Goal: Task Accomplishment & Management: Manage account settings

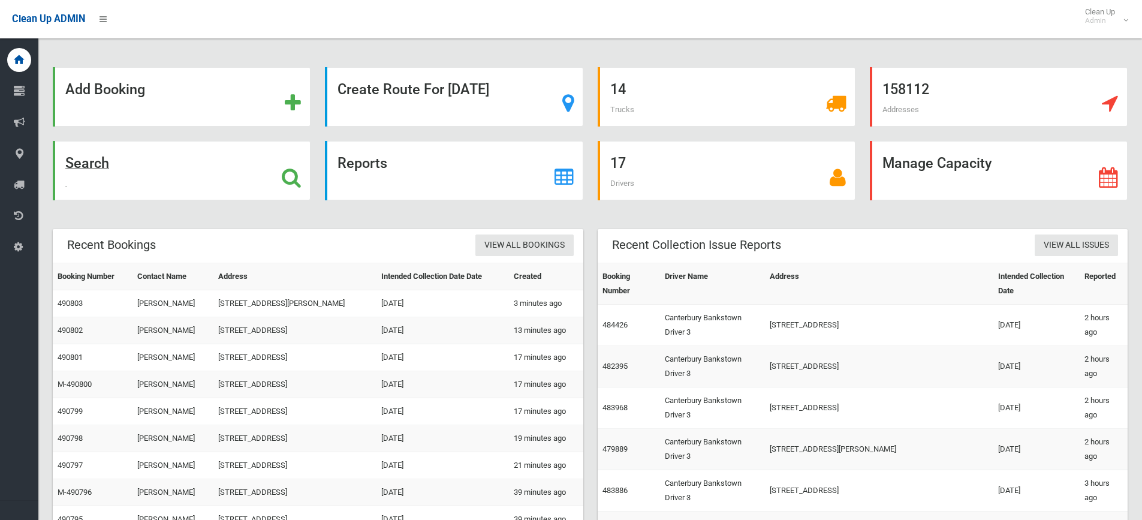
click at [209, 174] on div "Search" at bounding box center [182, 170] width 258 height 59
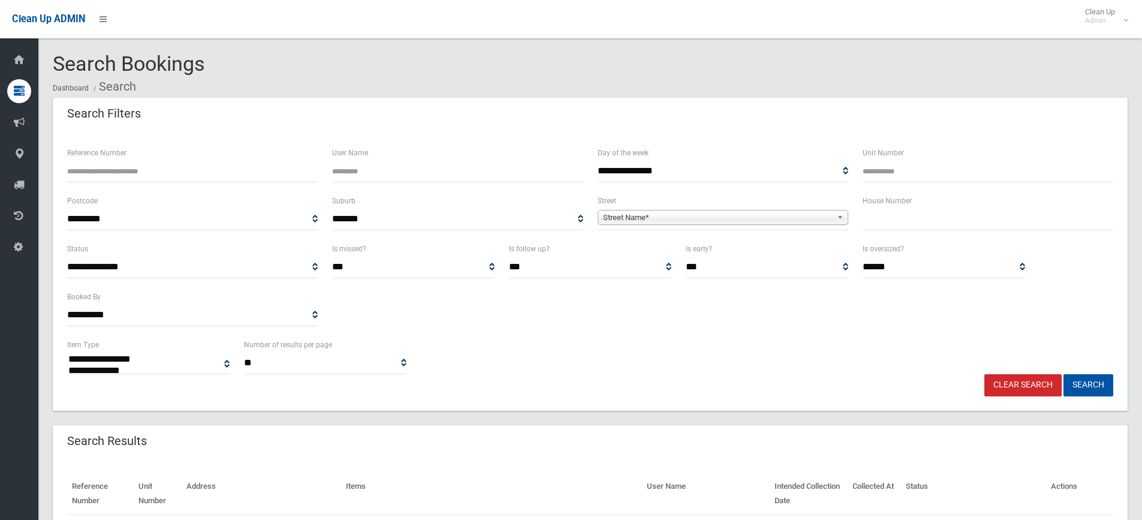
select select
click at [170, 163] on input "Reference Number" at bounding box center [192, 171] width 251 height 22
click at [1005, 229] on input "text" at bounding box center [988, 219] width 251 height 22
type input "**"
drag, startPoint x: 629, startPoint y: 200, endPoint x: 629, endPoint y: 210, distance: 10.2
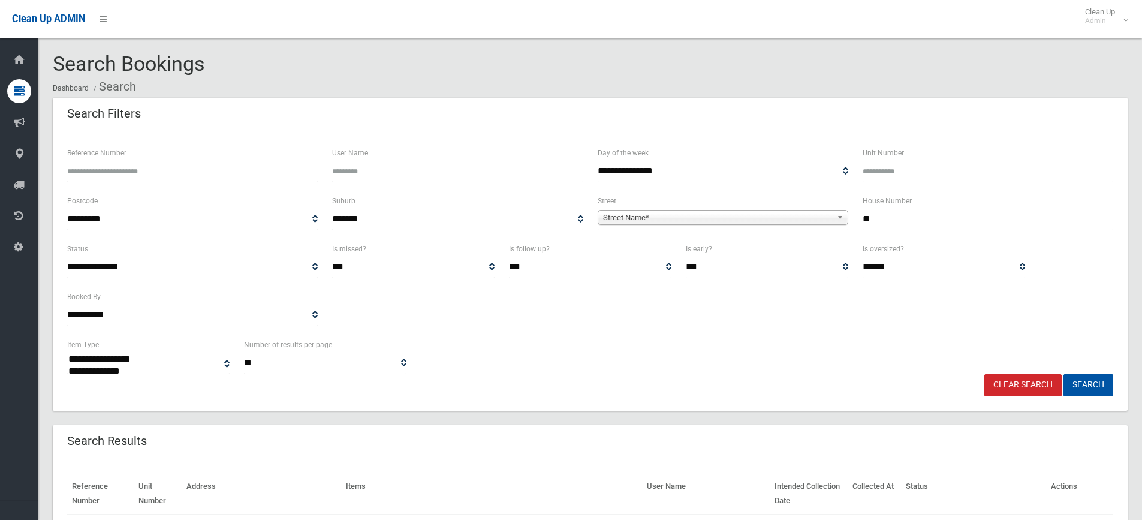
click at [630, 200] on div "**********" at bounding box center [723, 212] width 251 height 37
click at [629, 215] on span "Street Name*" at bounding box center [717, 217] width 229 height 14
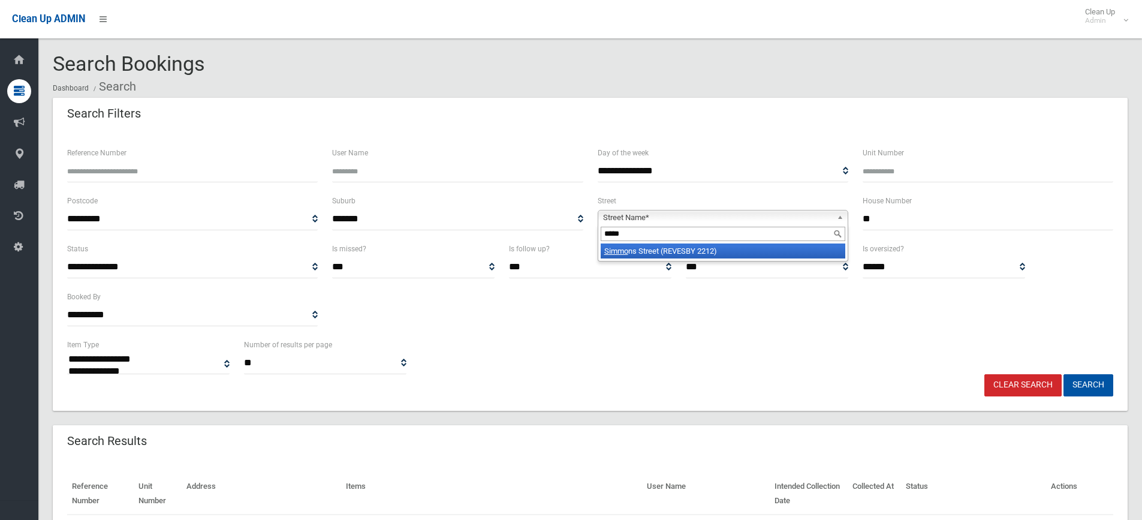
type input "*****"
click at [614, 249] on em "Simmo" at bounding box center [616, 250] width 24 height 9
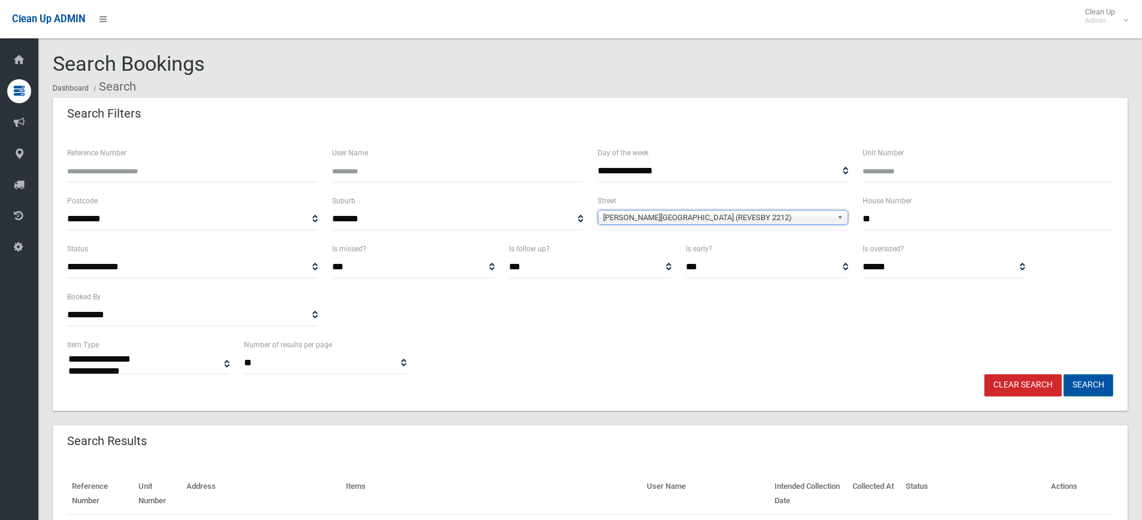
click at [1095, 391] on button "Search" at bounding box center [1088, 385] width 50 height 22
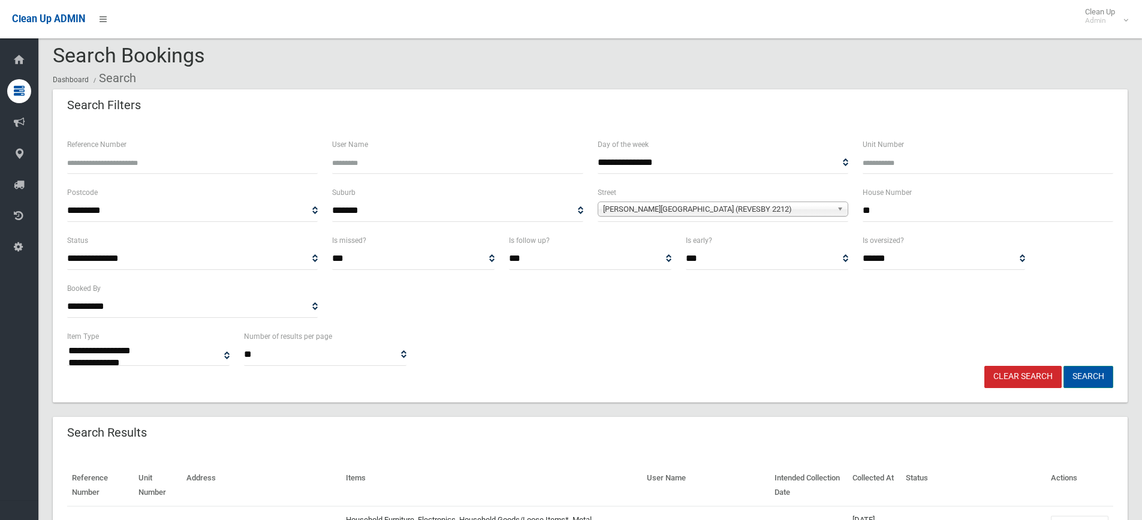
scroll to position [239, 0]
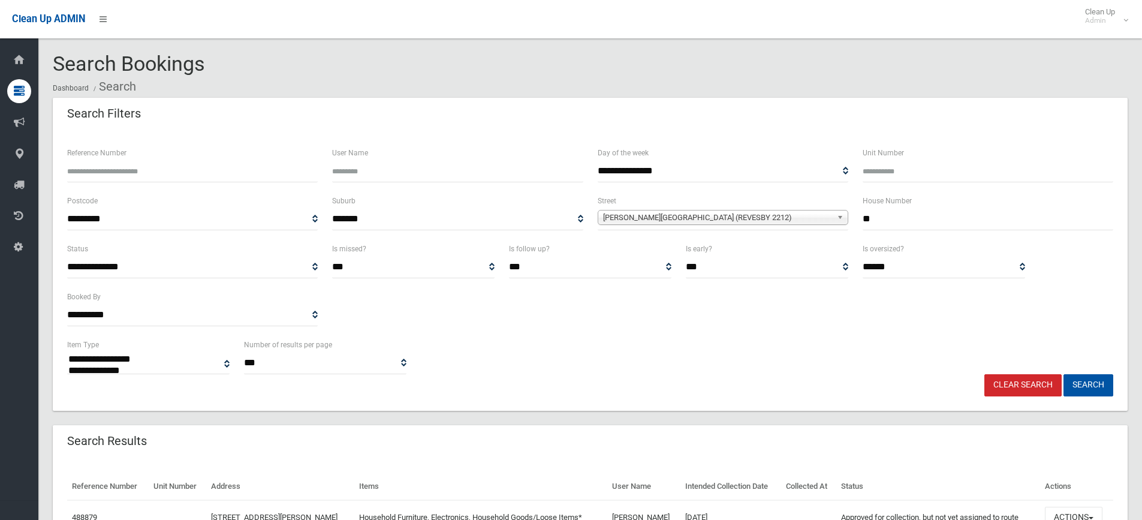
select select
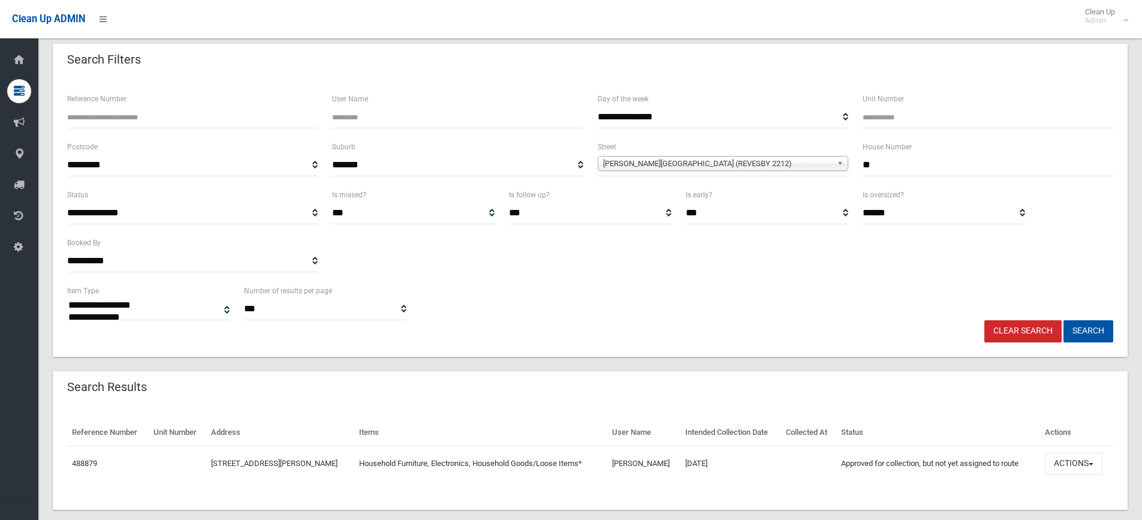
scroll to position [73, 0]
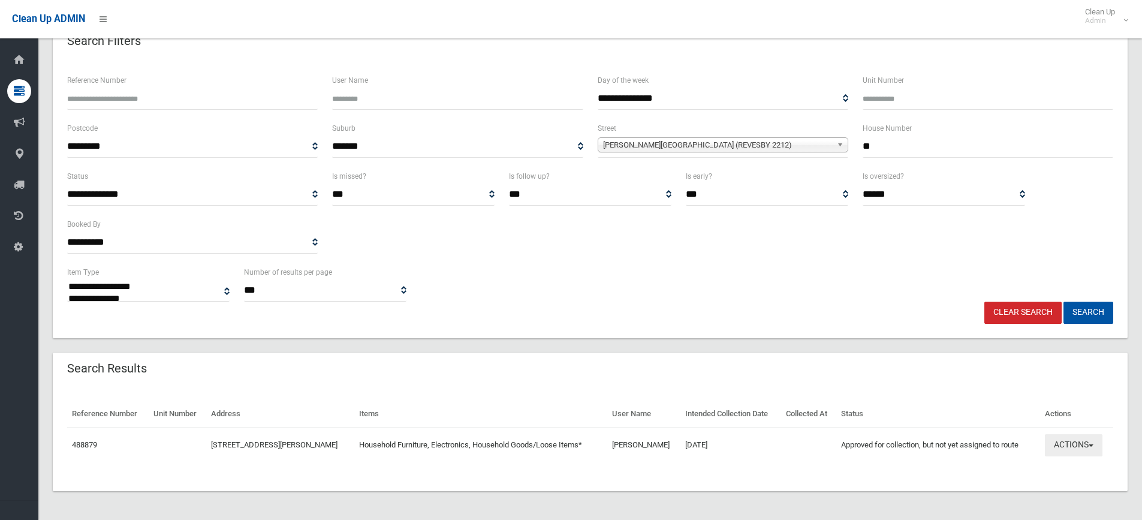
click at [1049, 449] on button "Actions" at bounding box center [1074, 445] width 58 height 22
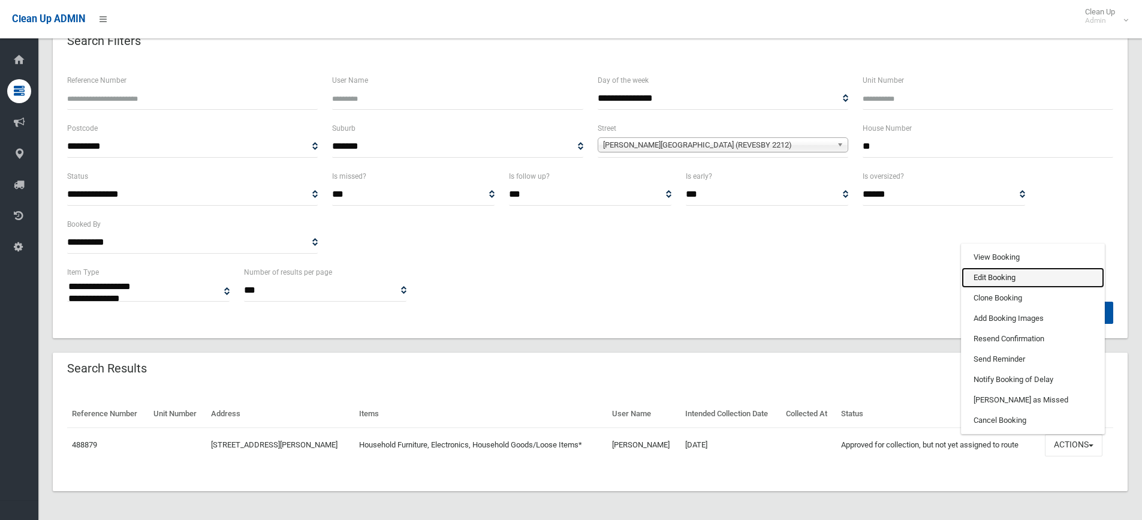
click at [1020, 282] on link "Edit Booking" at bounding box center [1033, 277] width 143 height 20
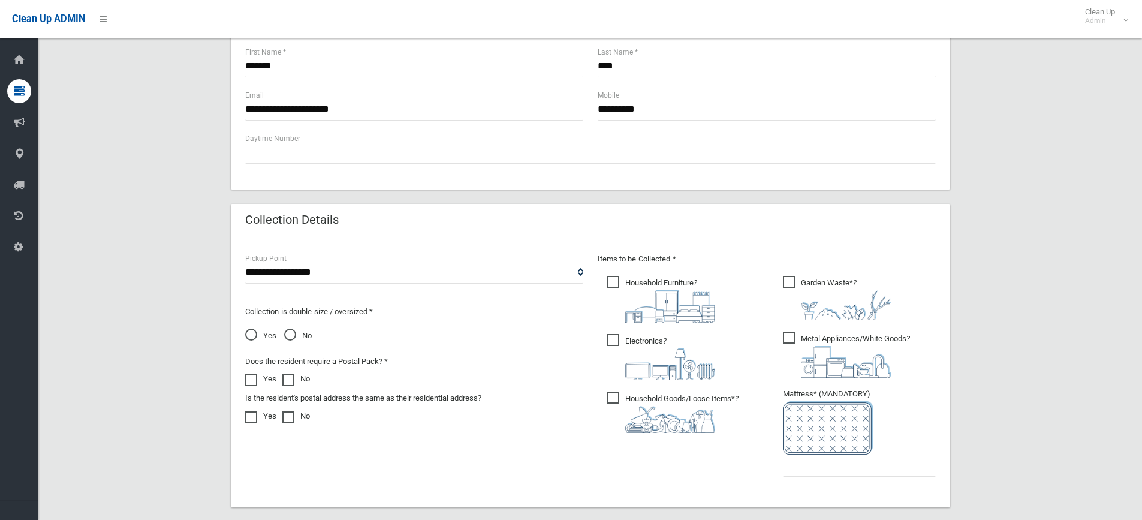
scroll to position [540, 0]
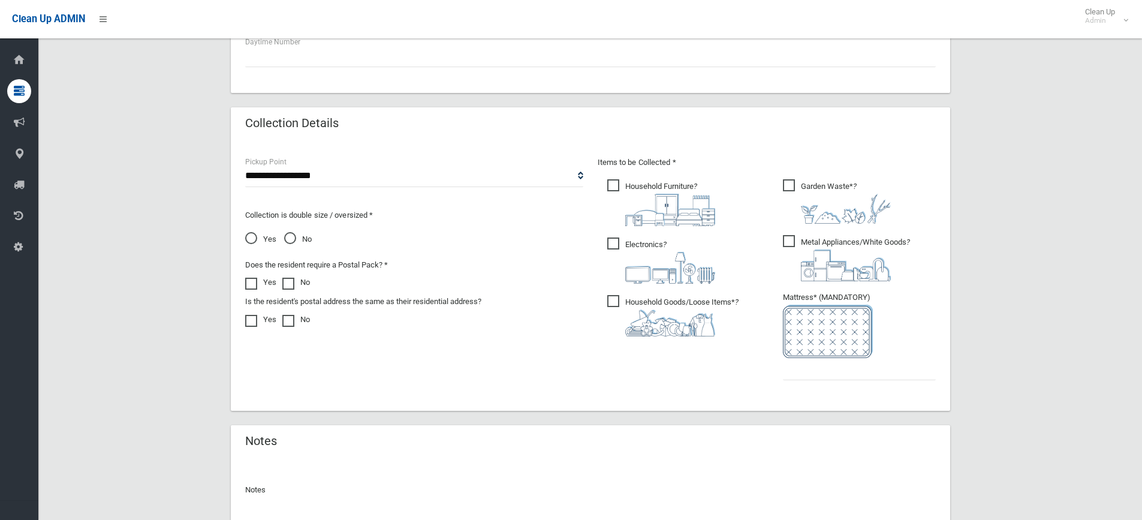
click at [792, 190] on span "Garden Waste* ?" at bounding box center [837, 201] width 108 height 44
click at [788, 239] on span "Metal Appliances/White Goods ?" at bounding box center [846, 258] width 127 height 46
click at [798, 366] on input "text" at bounding box center [859, 369] width 153 height 22
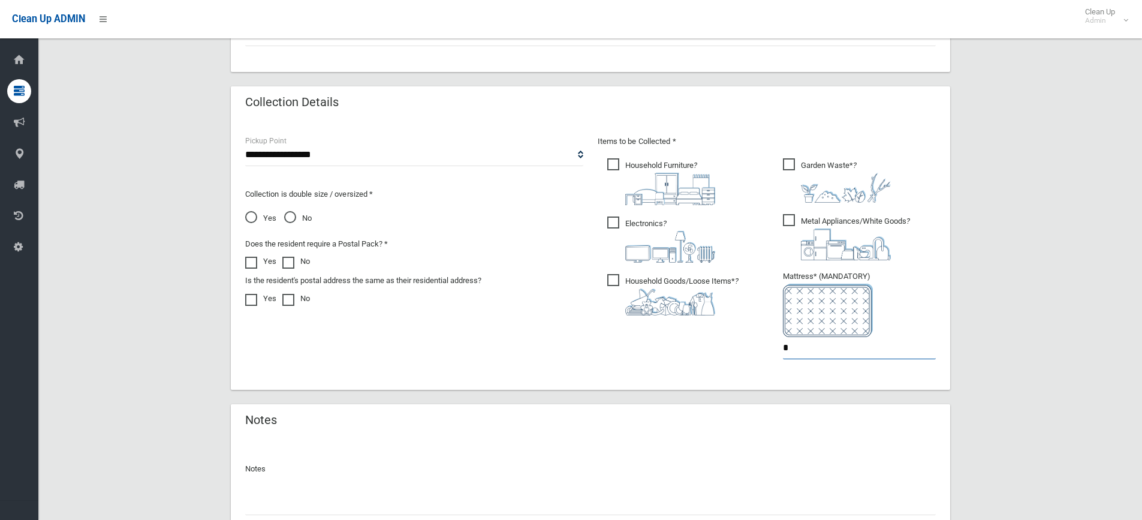
scroll to position [661, 0]
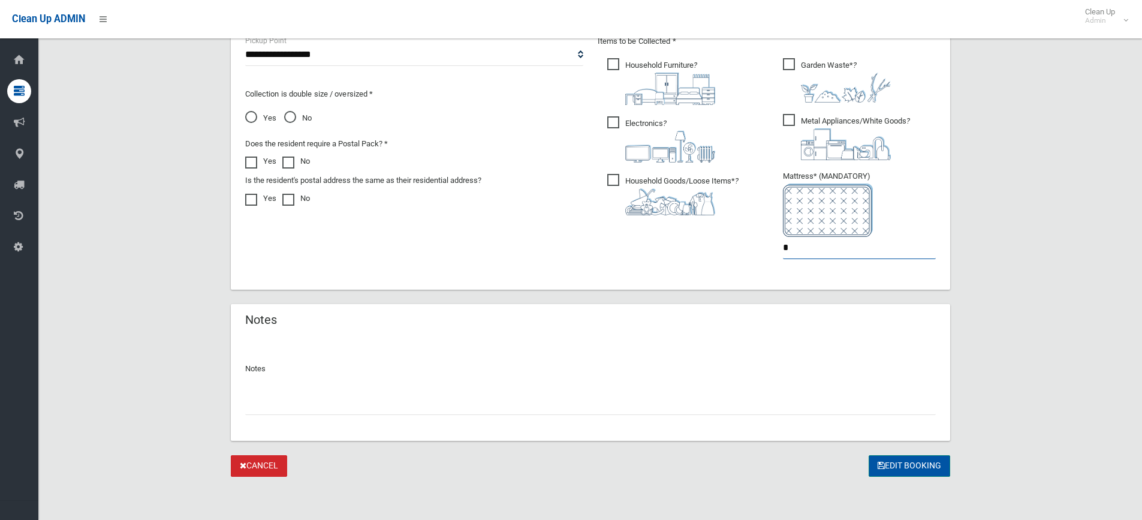
type input "*"
click at [926, 472] on button "Edit Booking" at bounding box center [910, 466] width 82 height 22
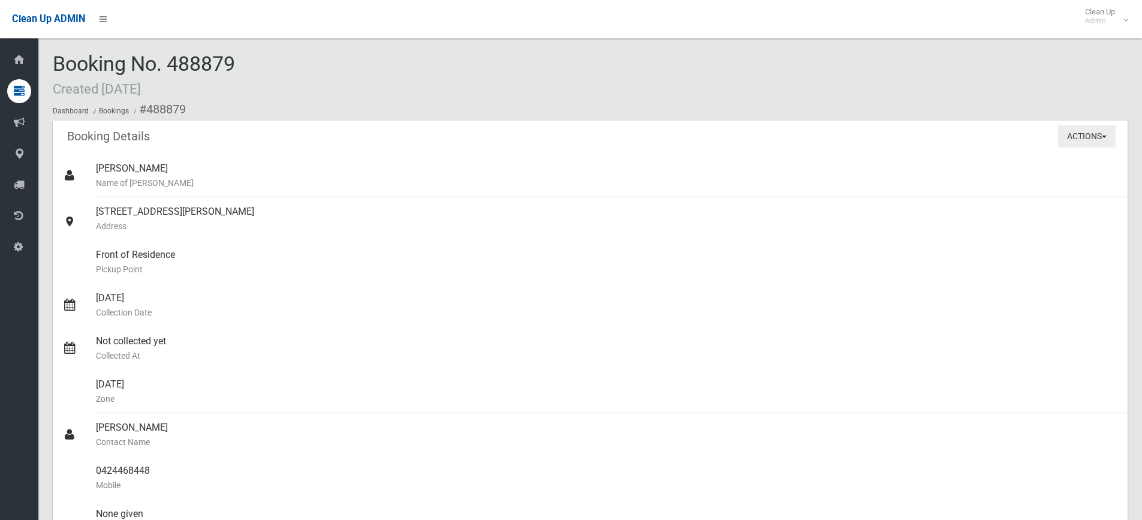
click at [1065, 142] on button "Actions" at bounding box center [1087, 136] width 58 height 22
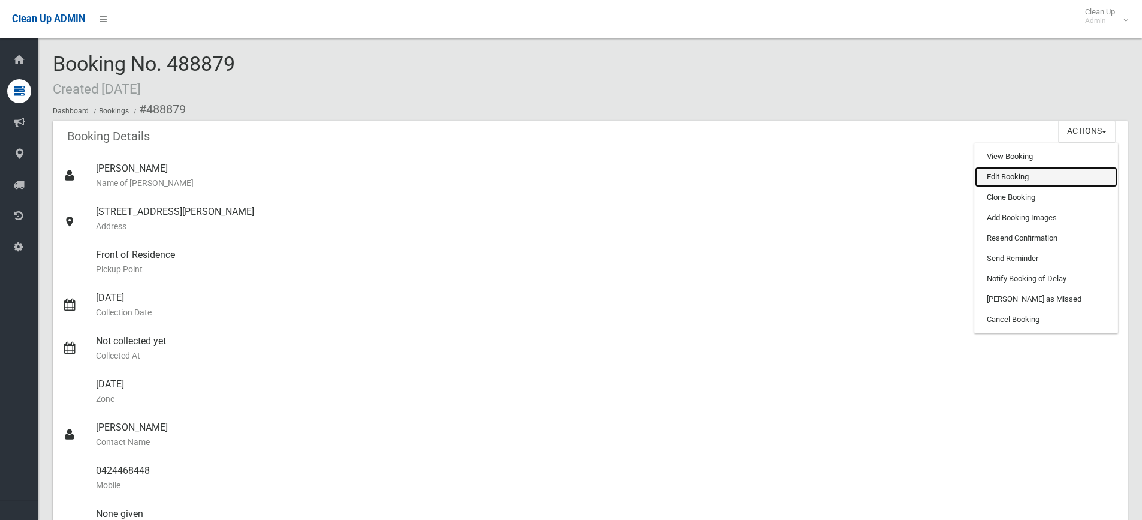
click at [1012, 177] on link "Edit Booking" at bounding box center [1046, 177] width 143 height 20
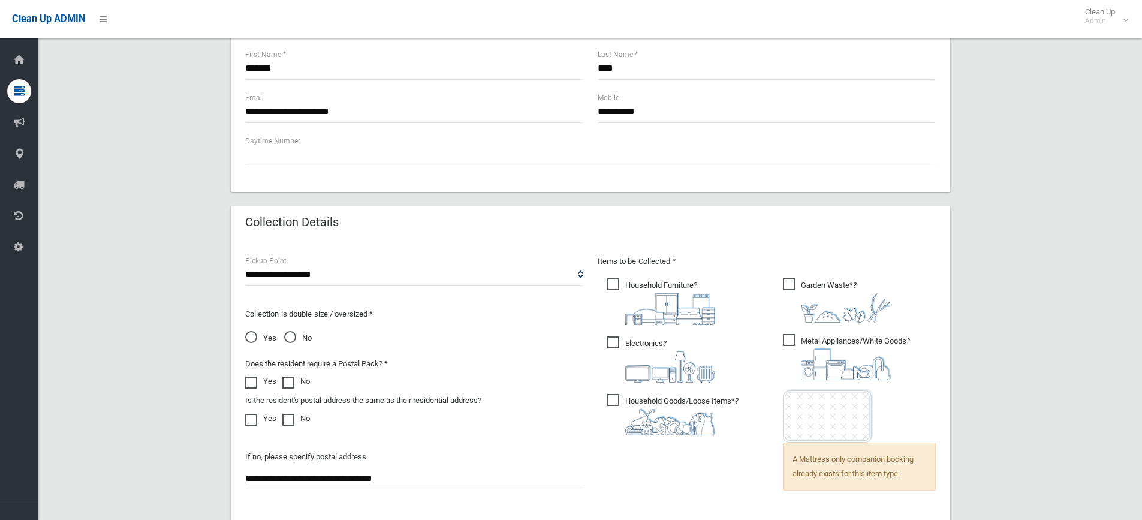
scroll to position [659, 0]
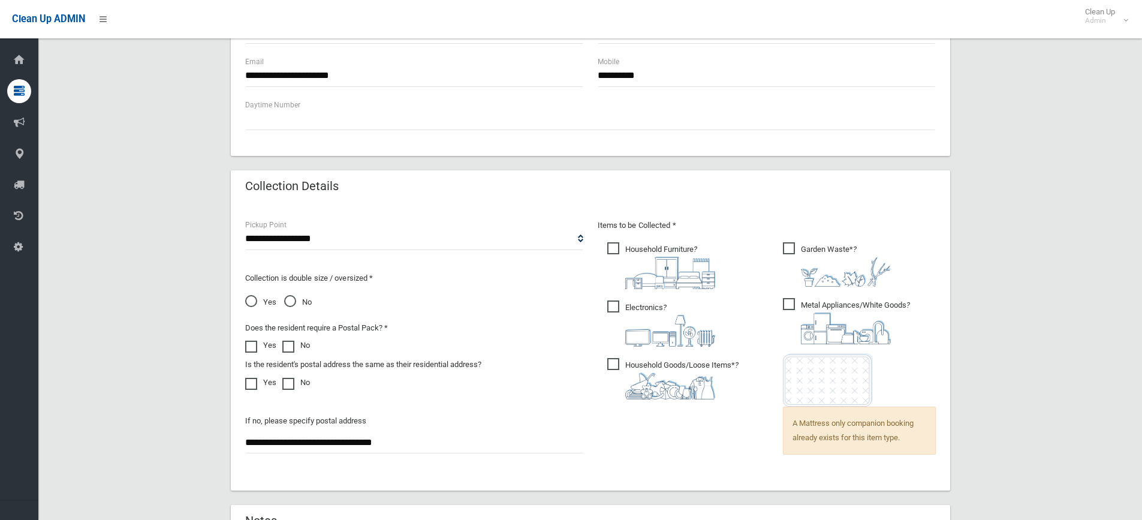
click at [270, 284] on p "Collection is double size / oversized *" at bounding box center [414, 278] width 338 height 14
click at [261, 302] on span "Yes" at bounding box center [260, 302] width 31 height 14
click at [1065, 185] on div "**********" at bounding box center [590, 58] width 1075 height 1240
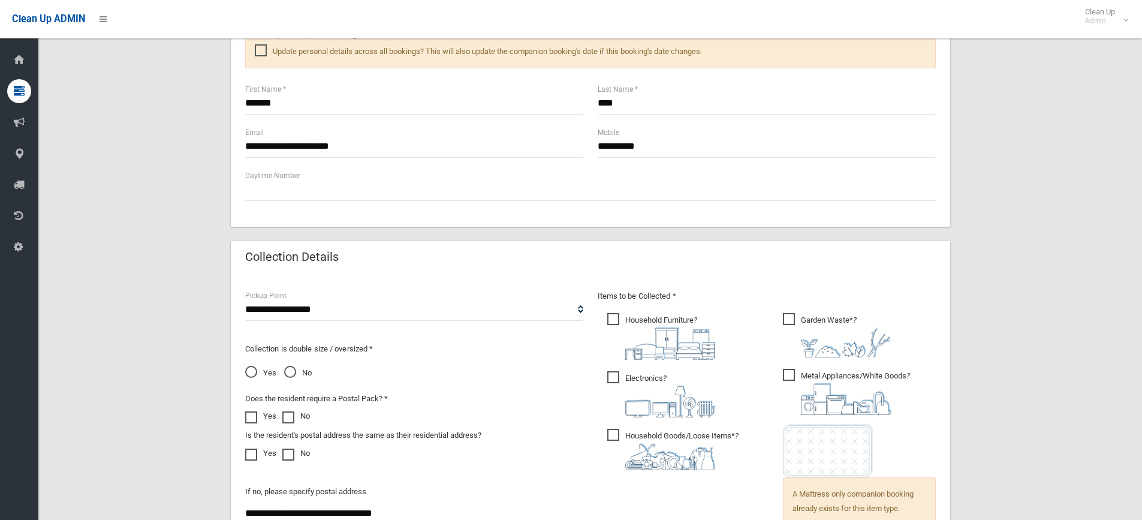
scroll to position [860, 0]
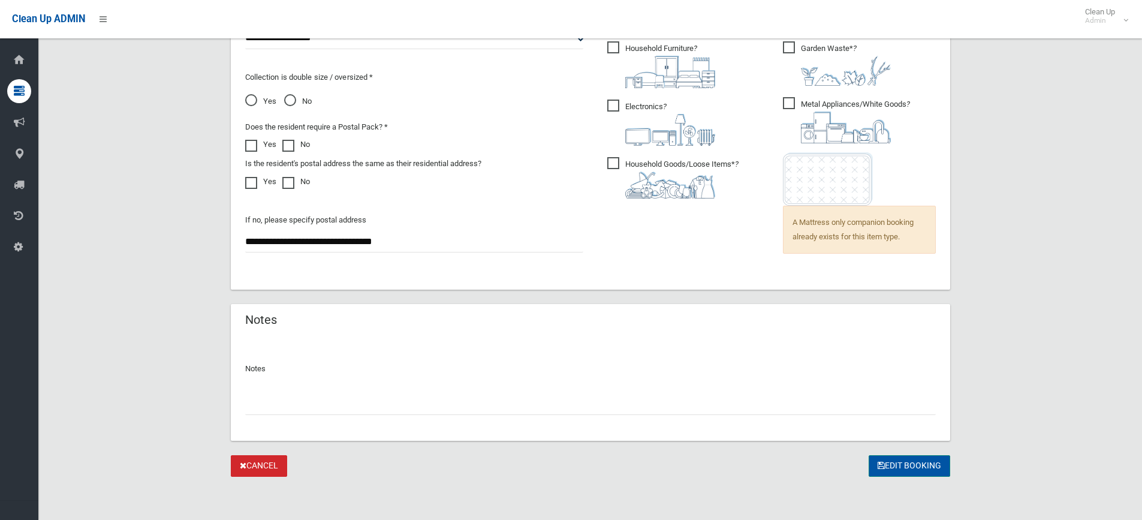
click at [918, 471] on button "Edit Booking" at bounding box center [910, 466] width 82 height 22
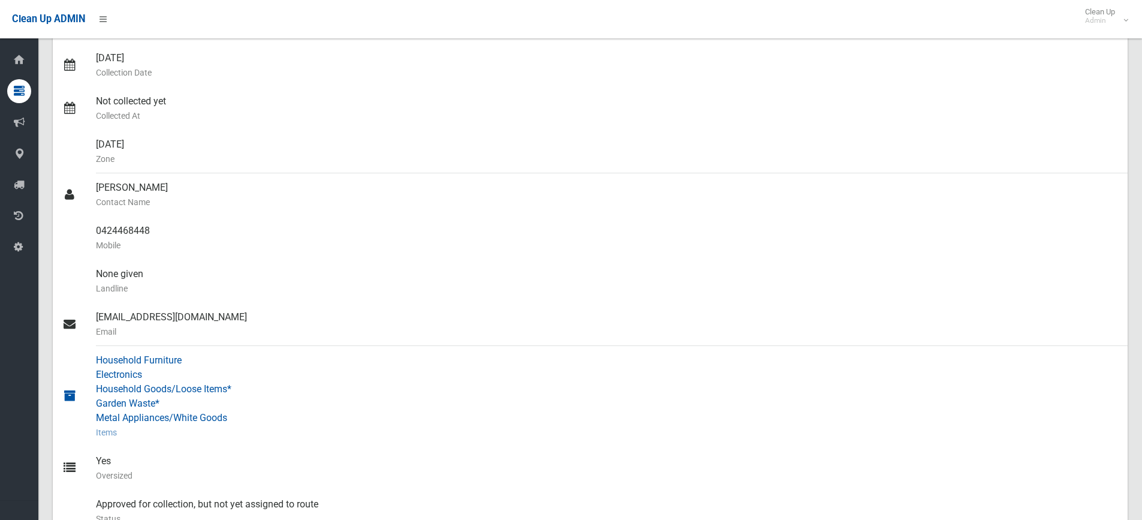
scroll to position [420, 0]
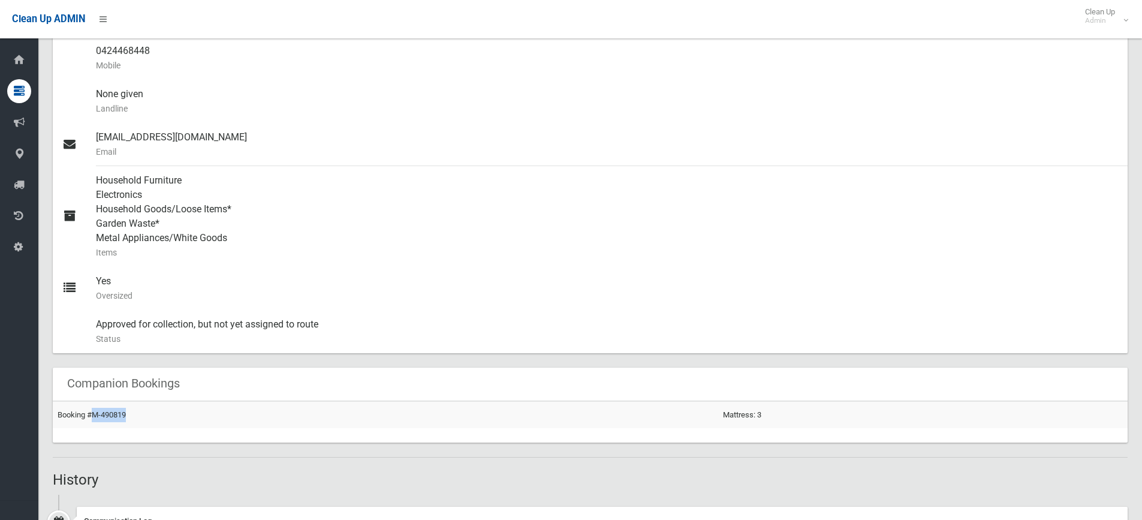
drag, startPoint x: 137, startPoint y: 419, endPoint x: 93, endPoint y: 427, distance: 44.4
click at [93, 427] on td "Booking #M-490819" at bounding box center [385, 414] width 665 height 27
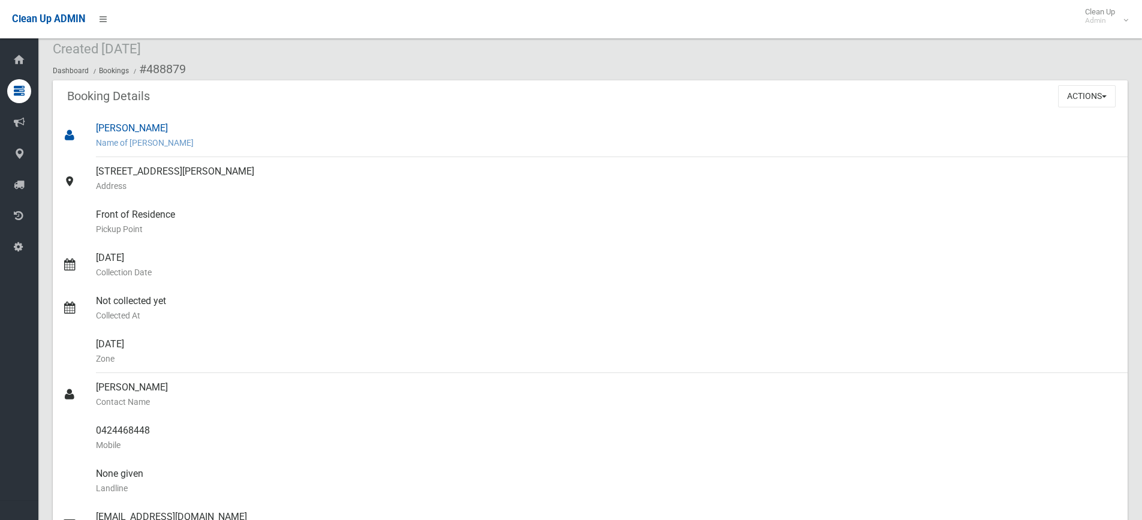
scroll to position [0, 0]
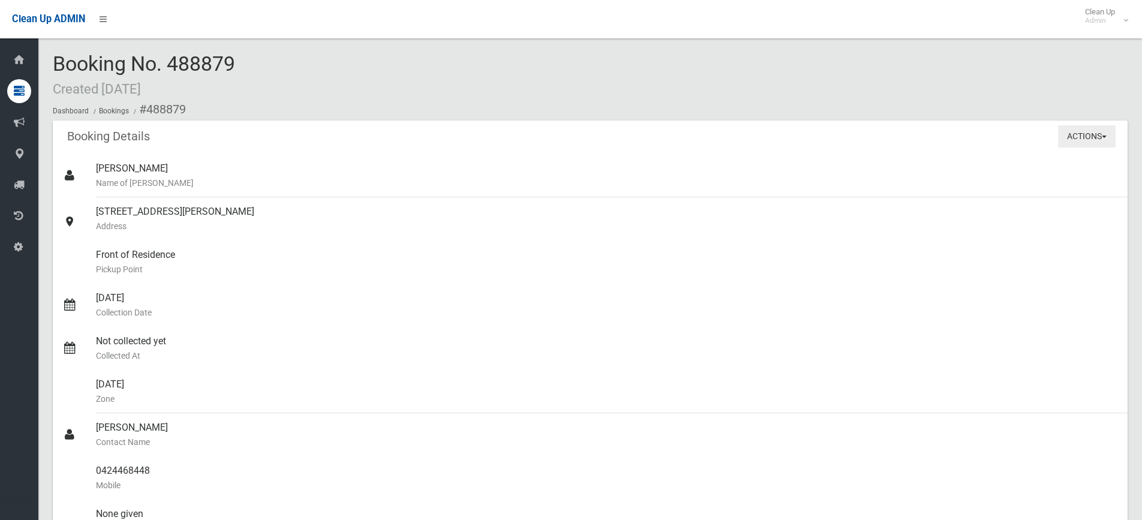
click at [1090, 129] on button "Actions" at bounding box center [1087, 136] width 58 height 22
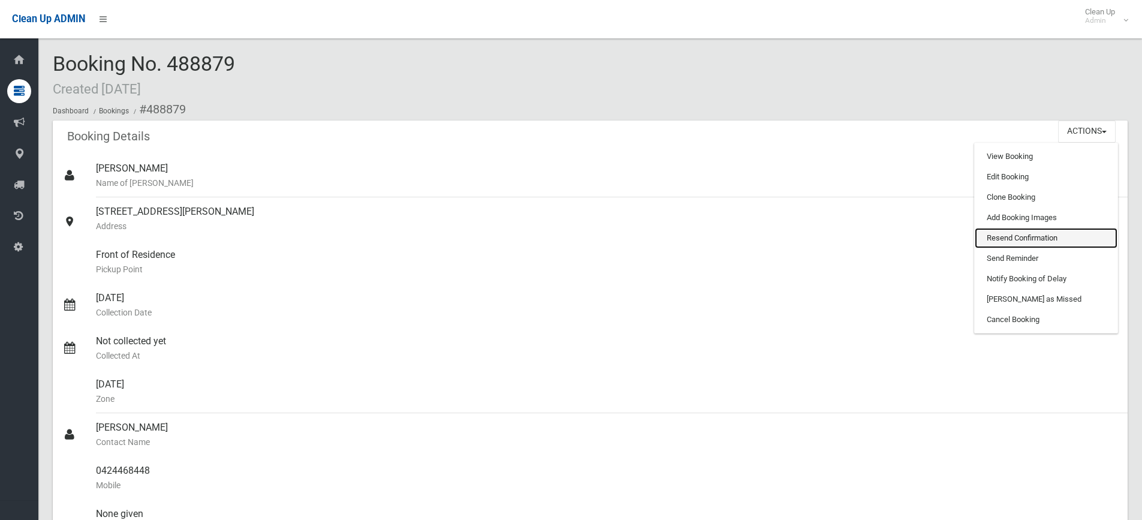
click at [1007, 241] on link "Resend Confirmation" at bounding box center [1046, 238] width 143 height 20
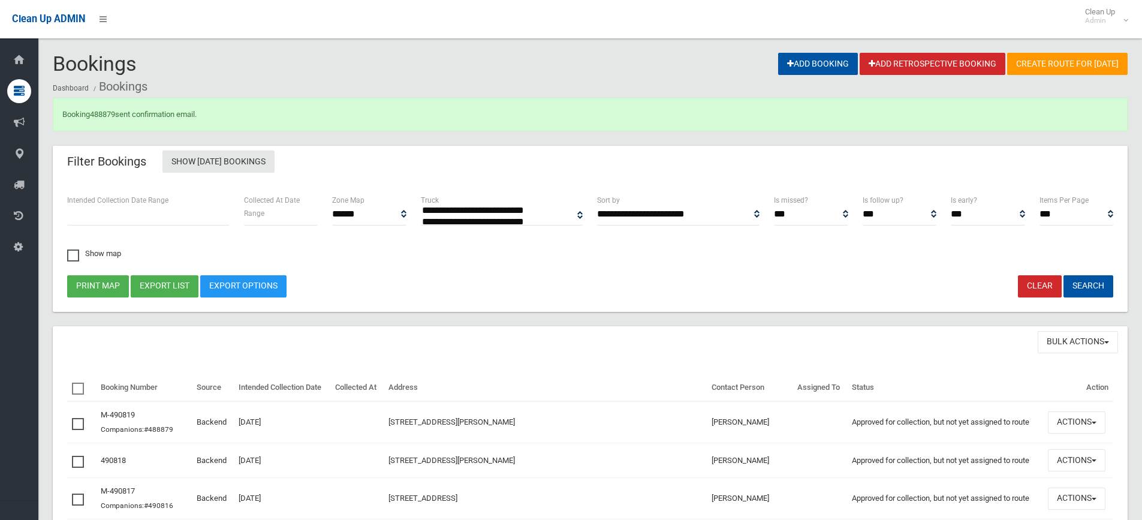
select select
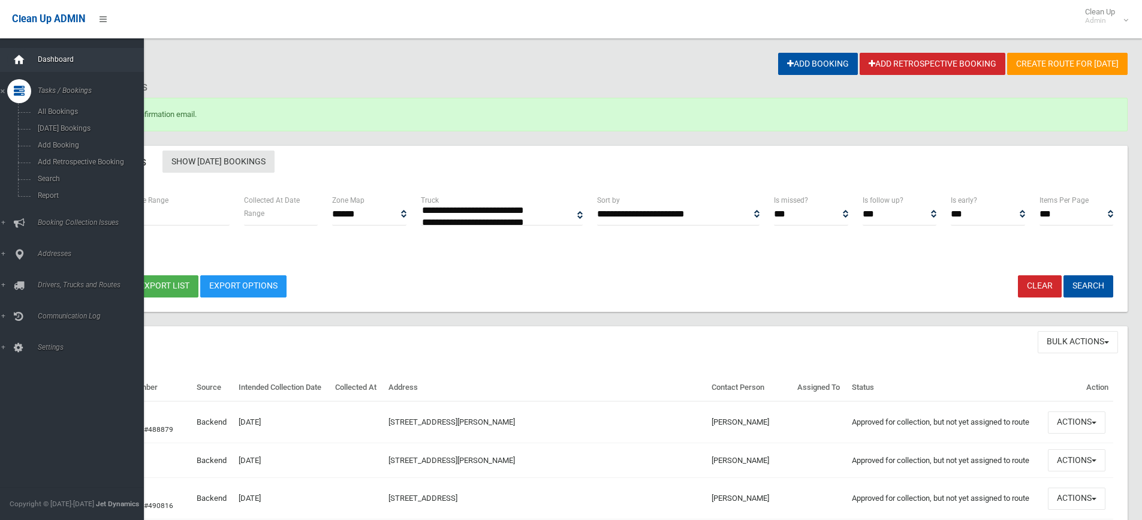
click at [26, 58] on div at bounding box center [19, 60] width 24 height 24
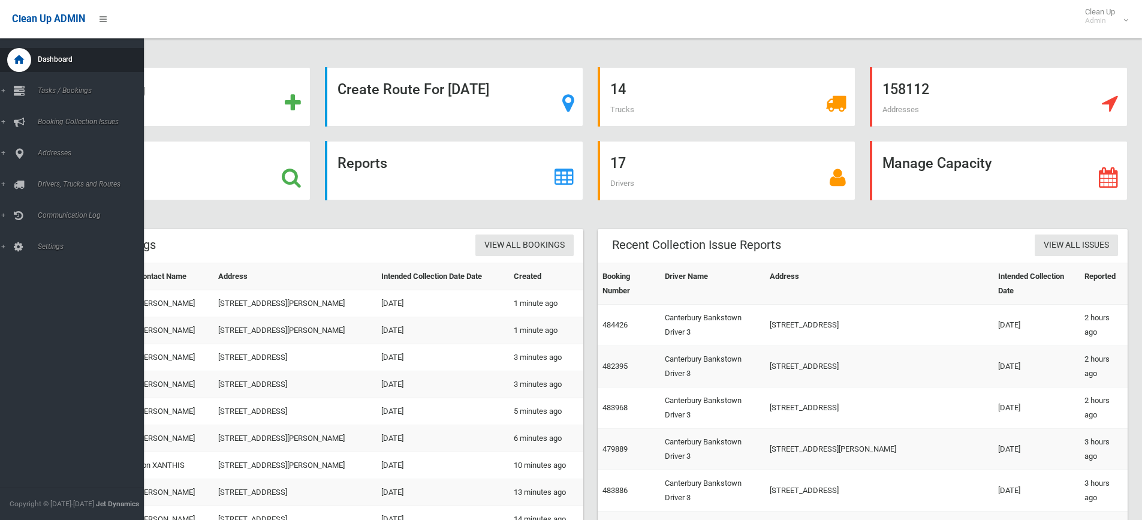
click at [6, 317] on div "Dashboard Tasks / Bookings All Bookings [DATE] Bookings Add Booking Add Retrosp…" at bounding box center [76, 278] width 153 height 481
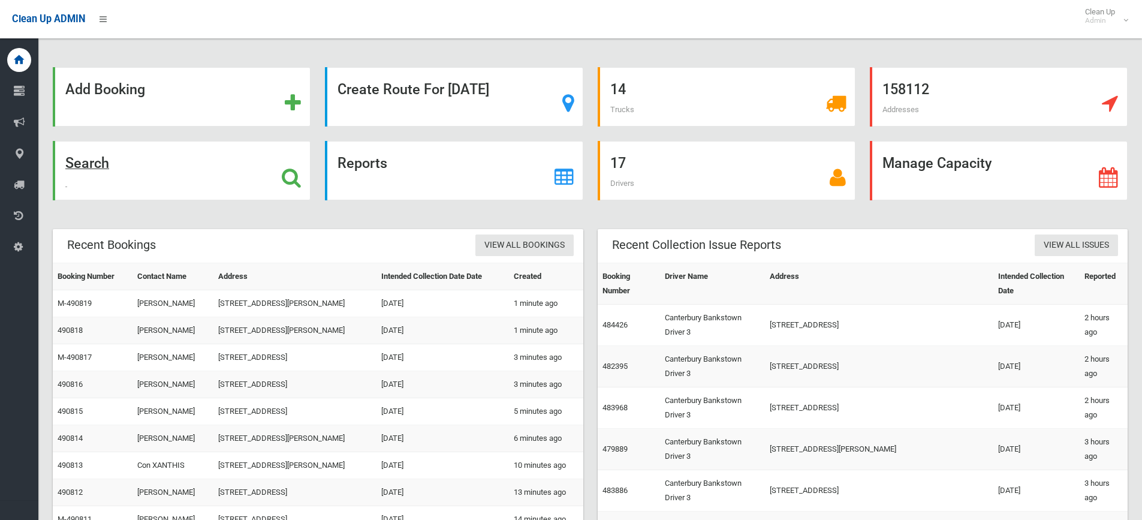
click at [158, 156] on div "Search" at bounding box center [182, 170] width 258 height 59
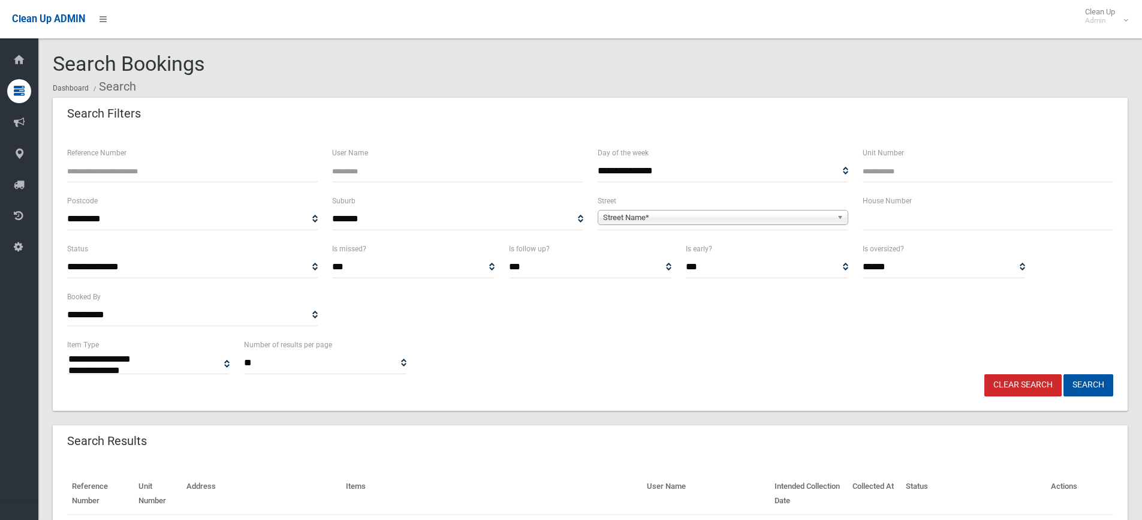
select select
click at [167, 164] on input "Reference Number" at bounding box center [192, 171] width 251 height 22
type input "******"
click at [1063, 374] on button "Search" at bounding box center [1088, 385] width 50 height 22
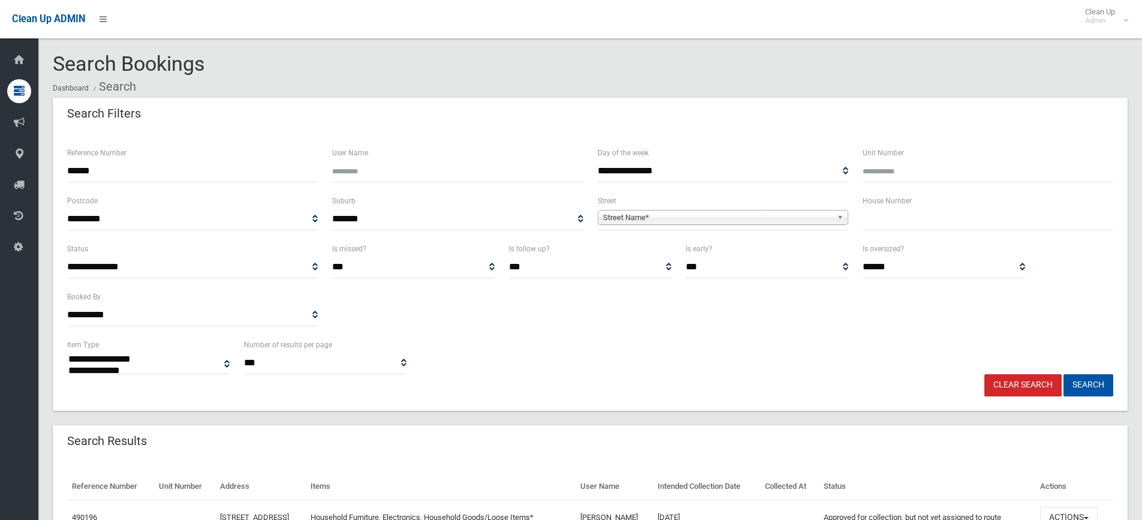
select select
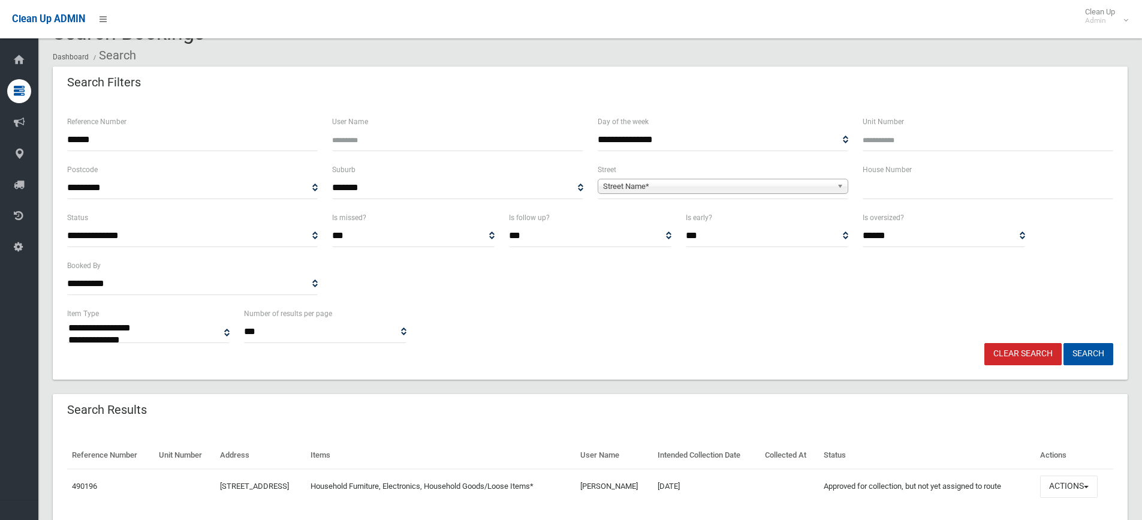
scroll to position [60, 0]
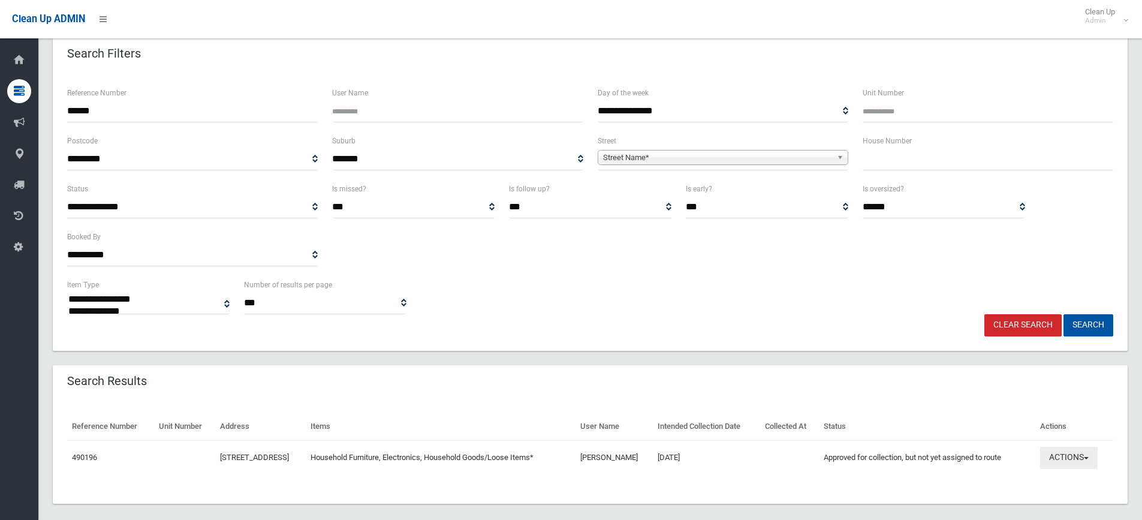
click at [1054, 459] on button "Actions" at bounding box center [1069, 458] width 58 height 22
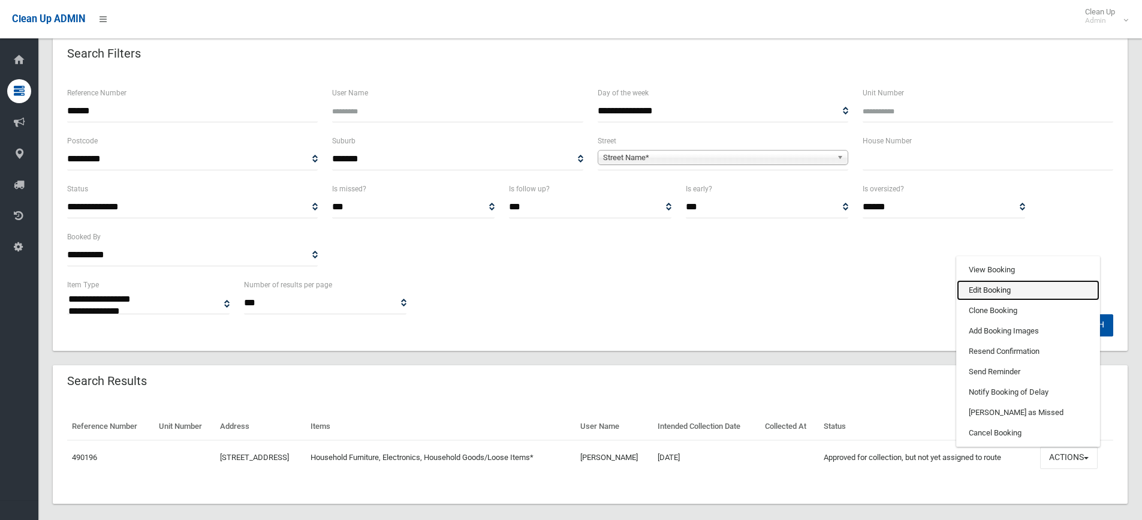
click at [994, 291] on link "Edit Booking" at bounding box center [1028, 290] width 143 height 20
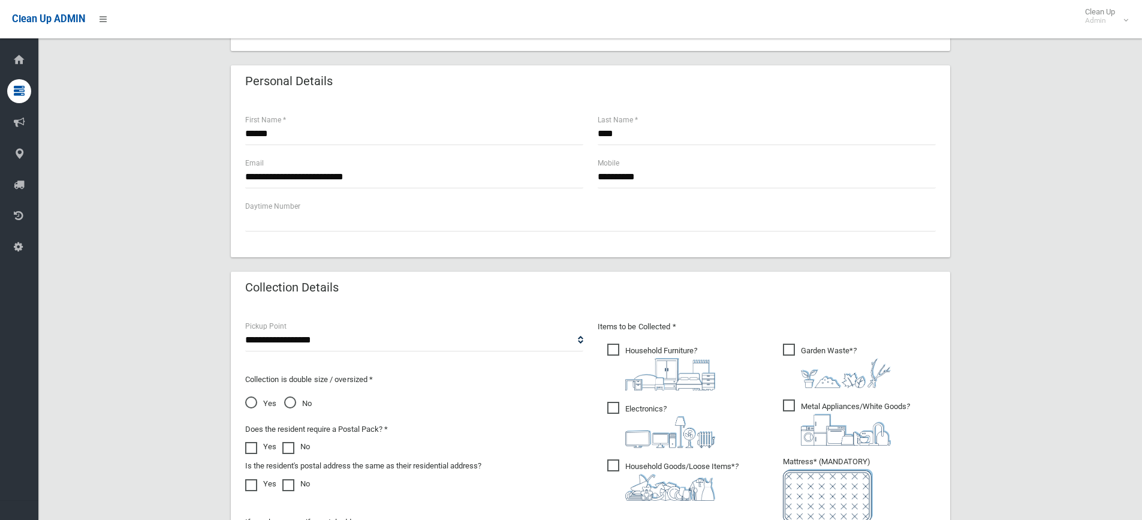
scroll to position [120, 0]
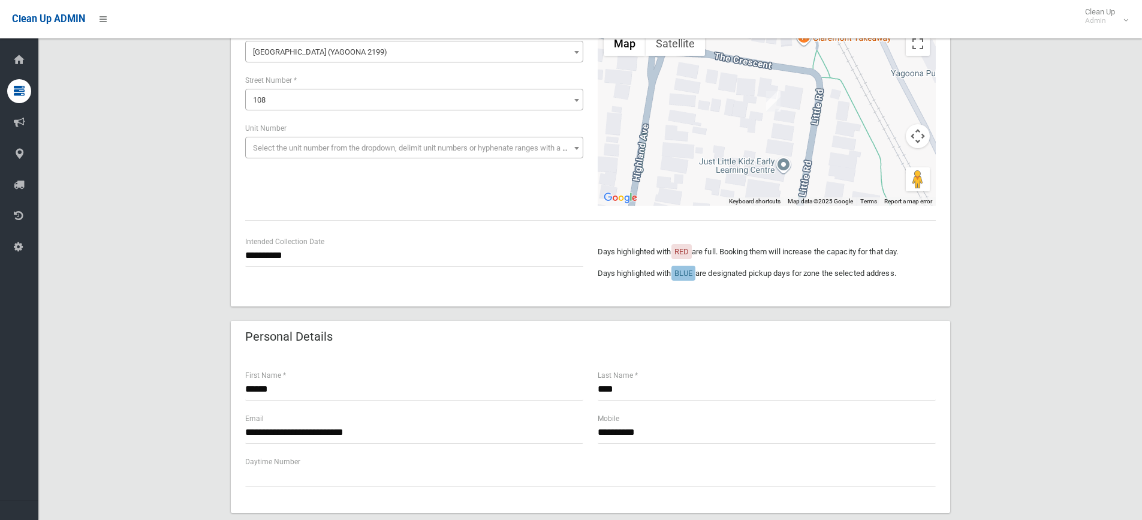
click at [310, 104] on span "108" at bounding box center [414, 100] width 332 height 17
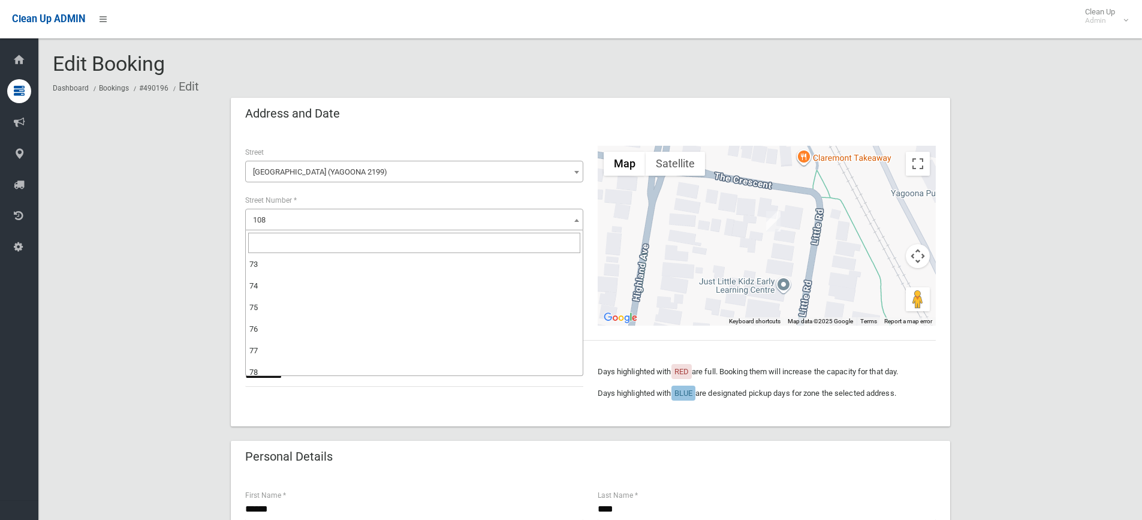
scroll to position [240, 0]
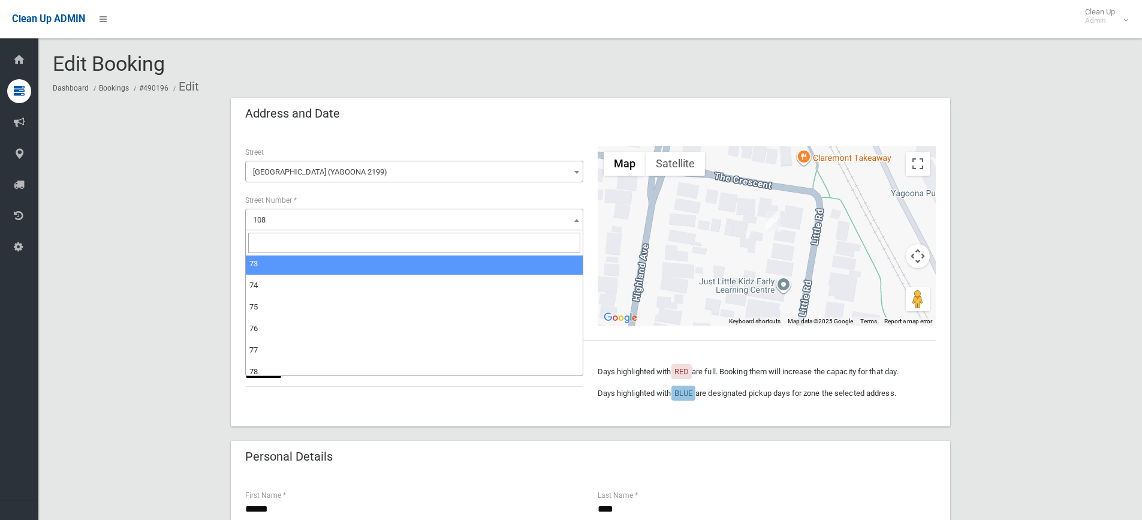
click at [299, 225] on span "108" at bounding box center [414, 220] width 332 height 17
click at [299, 222] on span "108" at bounding box center [414, 220] width 332 height 17
click at [285, 241] on input "search" at bounding box center [414, 243] width 332 height 20
type input "***"
select select "***"
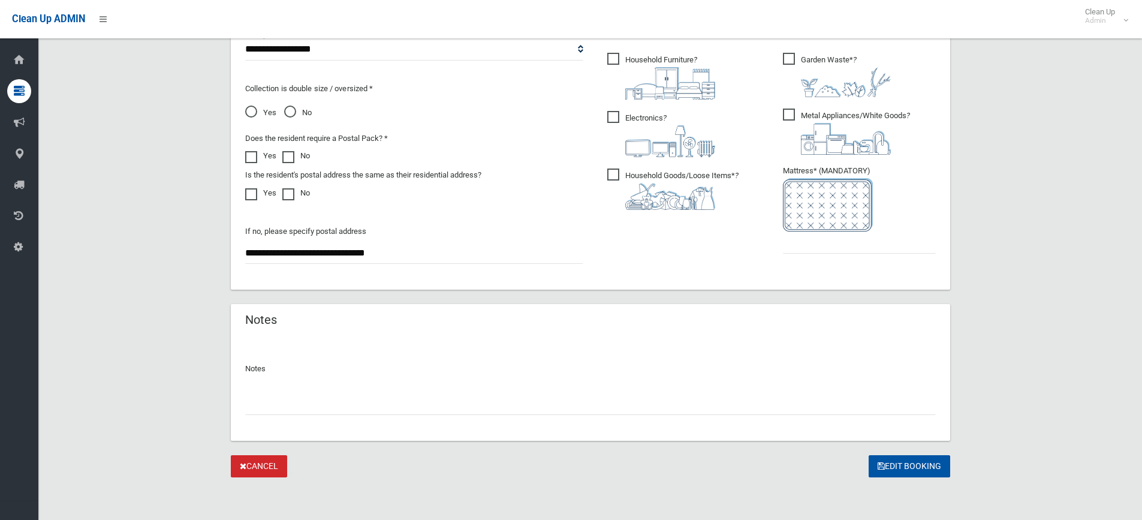
scroll to position [667, 0]
click at [262, 249] on input "**********" at bounding box center [414, 252] width 338 height 22
type input "**********"
click at [897, 466] on button "Edit Booking" at bounding box center [910, 465] width 82 height 22
click at [806, 247] on input "text" at bounding box center [859, 242] width 153 height 22
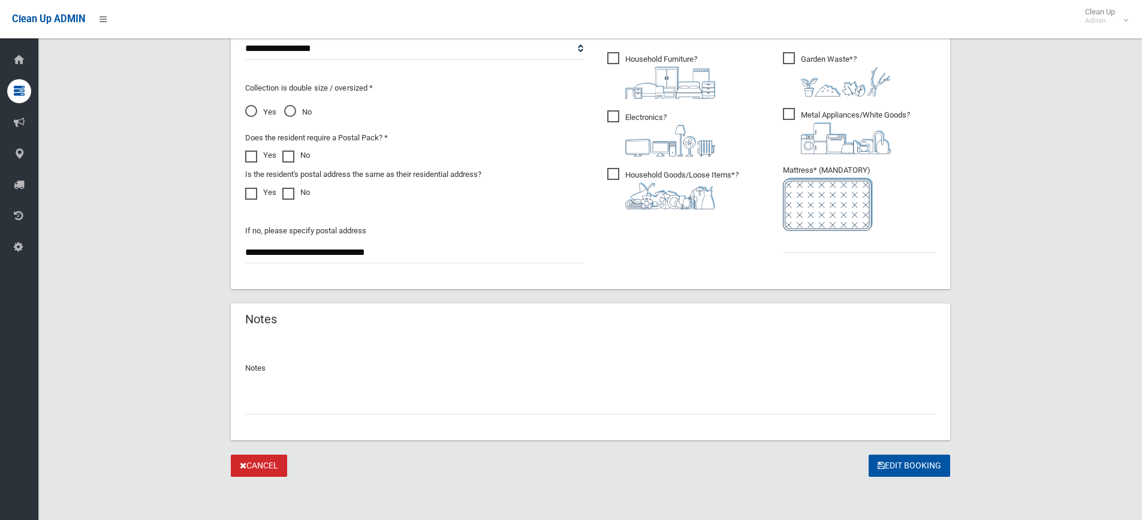
click at [798, 56] on span "Garden Waste* ?" at bounding box center [837, 74] width 108 height 44
click at [786, 110] on span "Metal Appliances/White Goods ?" at bounding box center [846, 131] width 127 height 46
click at [796, 234] on input "text" at bounding box center [859, 242] width 153 height 22
type input "*"
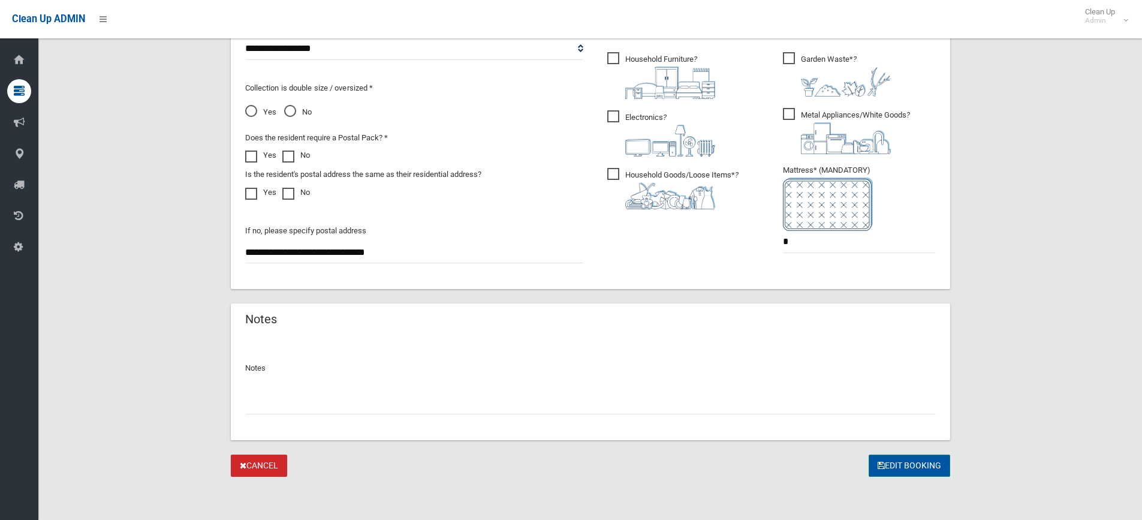
click at [915, 461] on button "Edit Booking" at bounding box center [910, 465] width 82 height 22
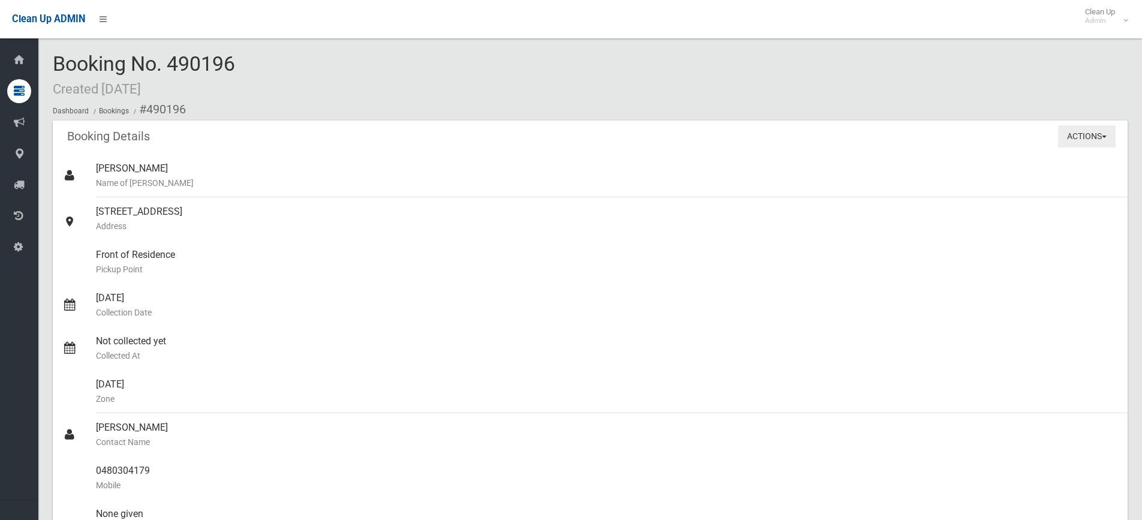
click at [1078, 135] on button "Actions" at bounding box center [1087, 136] width 58 height 22
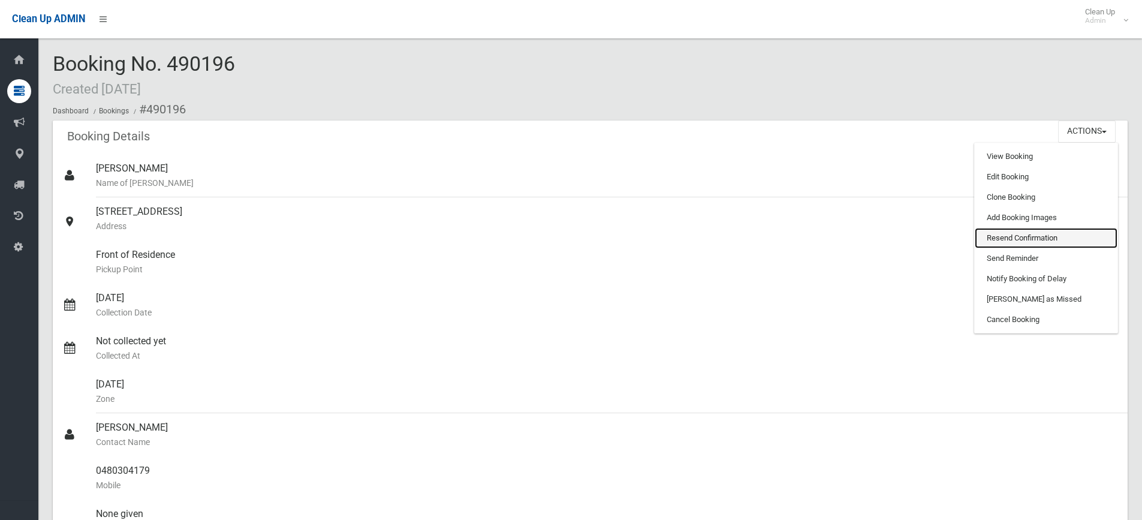
click at [1022, 240] on link "Resend Confirmation" at bounding box center [1046, 238] width 143 height 20
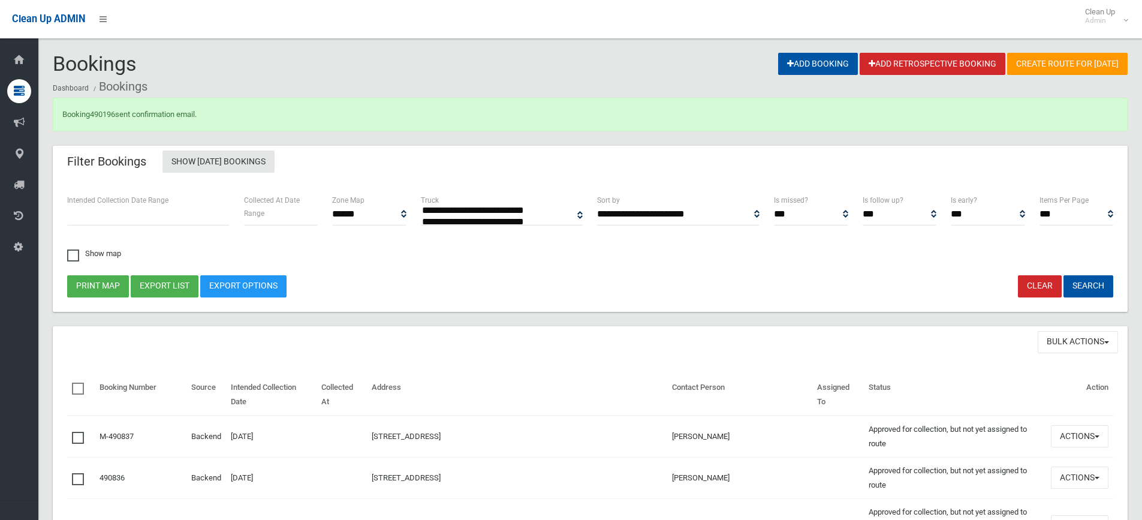
select select
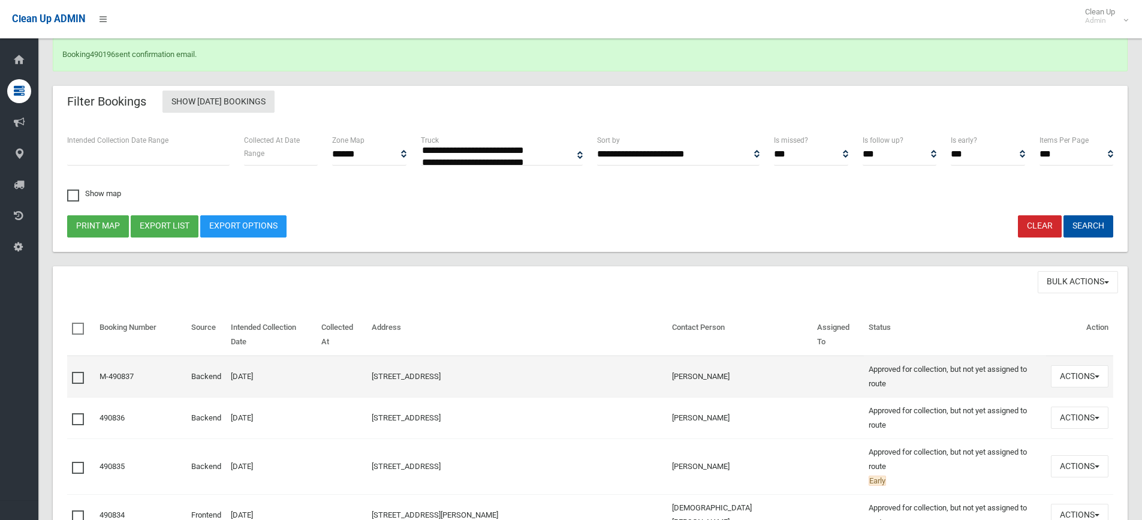
click at [498, 364] on td "108 Little Road, YAGOONA NSW 2199" at bounding box center [517, 376] width 300 height 42
click at [441, 372] on link "[STREET_ADDRESS]" at bounding box center [406, 376] width 69 height 9
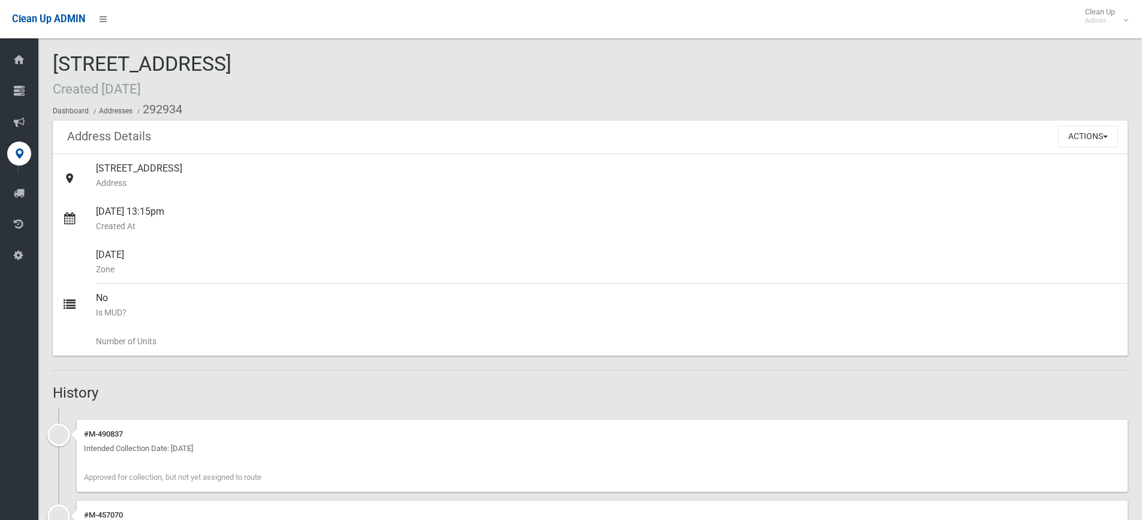
click at [437, 90] on div "[STREET_ADDRESS] Created [DATE] Dashboard Addresses 292934" at bounding box center [590, 87] width 1075 height 68
click at [231, 67] on span "108 Little Road, YAGOONA NSW 2199 Created 11/09/2019" at bounding box center [142, 75] width 179 height 47
click at [400, 57] on div "108 Little Road, YAGOONA NSW 2199 Created 11/09/2019 Dashboard Addresses 292934" at bounding box center [590, 87] width 1075 height 68
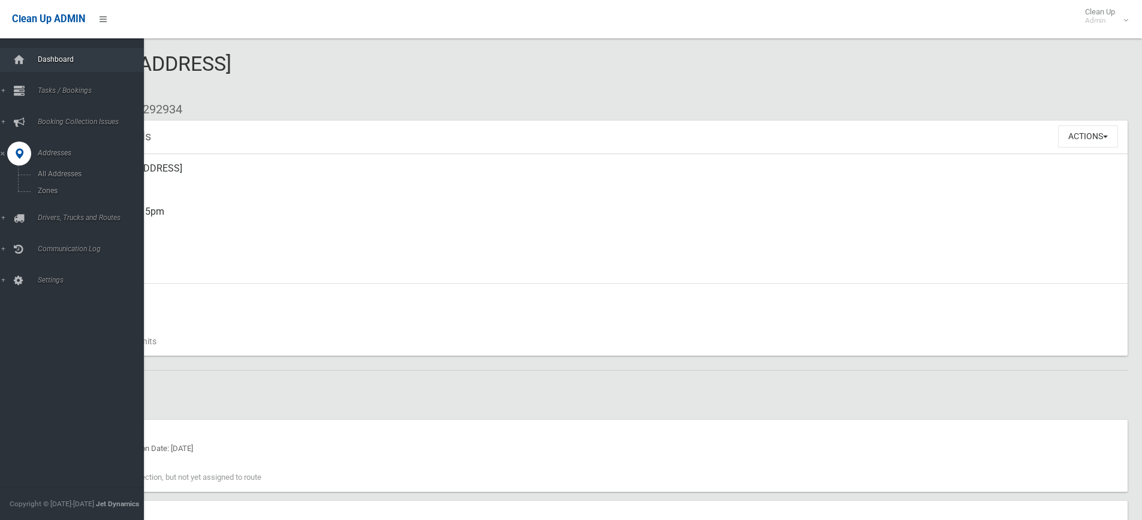
click at [107, 66] on link "Dashboard" at bounding box center [76, 60] width 153 height 24
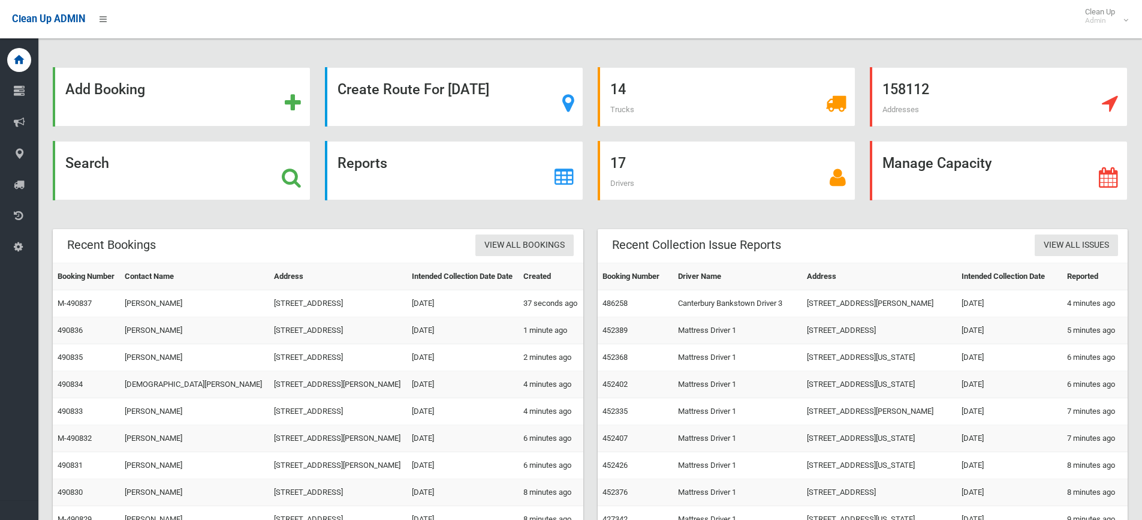
click at [143, 166] on div "Search" at bounding box center [182, 170] width 258 height 59
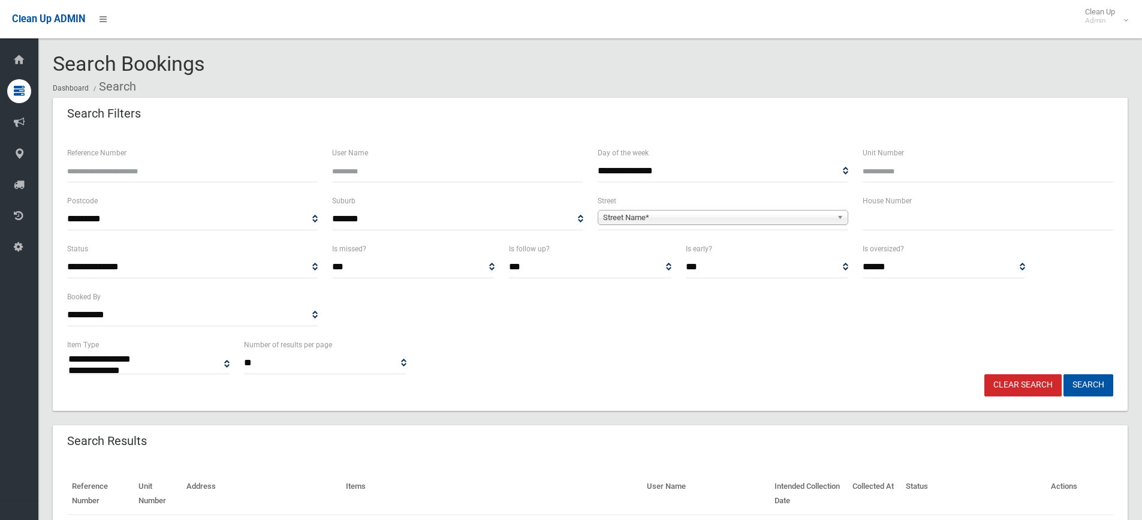
select select
click at [876, 214] on input "text" at bounding box center [988, 219] width 251 height 22
type input "***"
click at [737, 217] on span "Street Name*" at bounding box center [717, 217] width 229 height 14
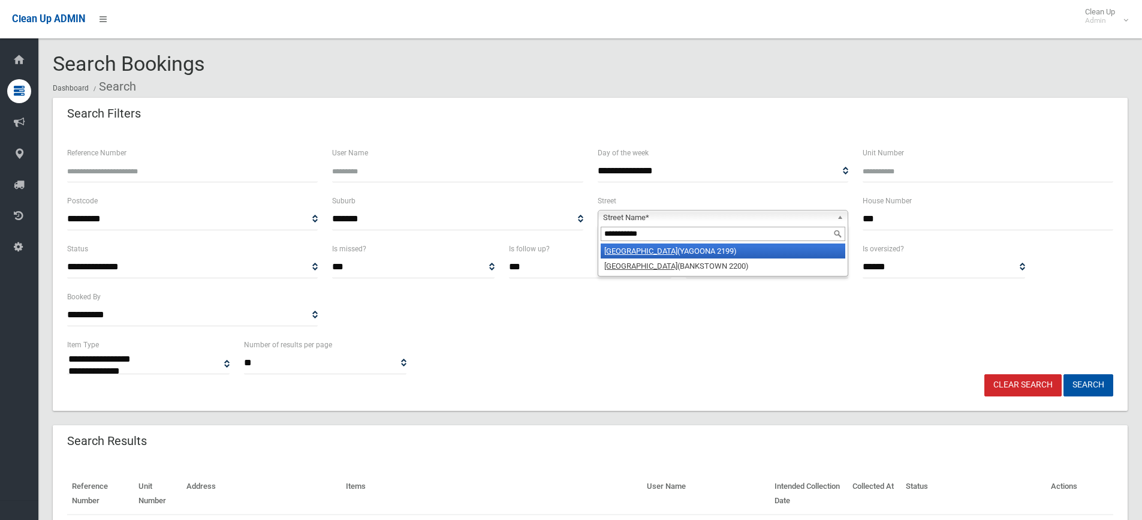
type input "**********"
click at [646, 249] on li "Little Road (YAGOONA 2199)" at bounding box center [723, 250] width 245 height 15
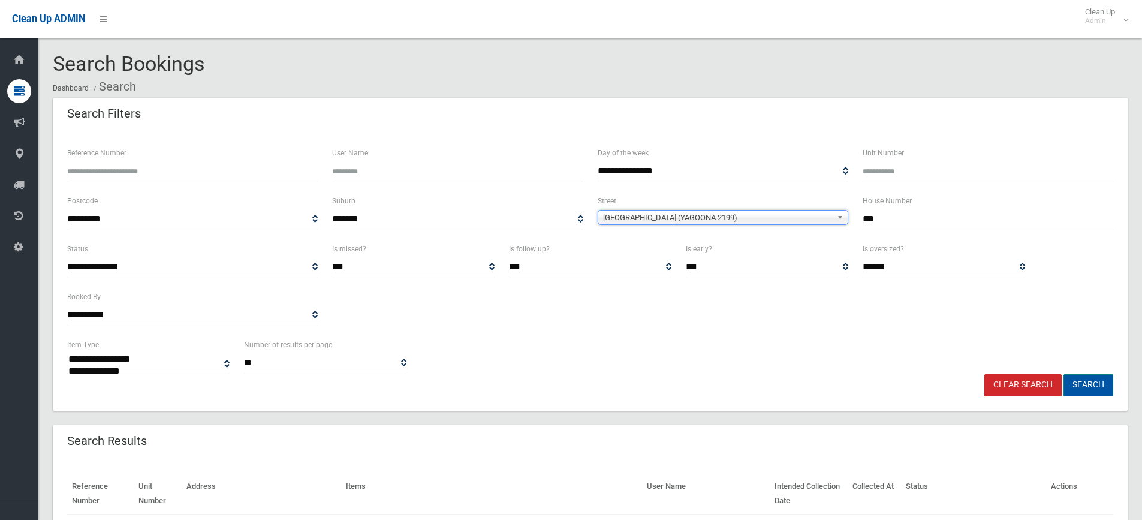
click at [1073, 374] on button "Search" at bounding box center [1088, 385] width 50 height 22
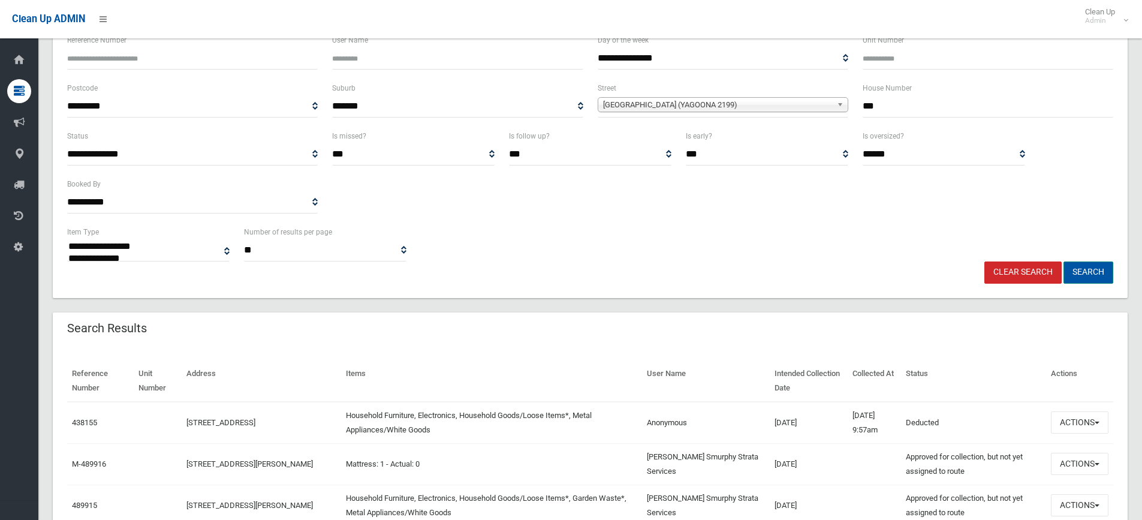
scroll to position [120, 0]
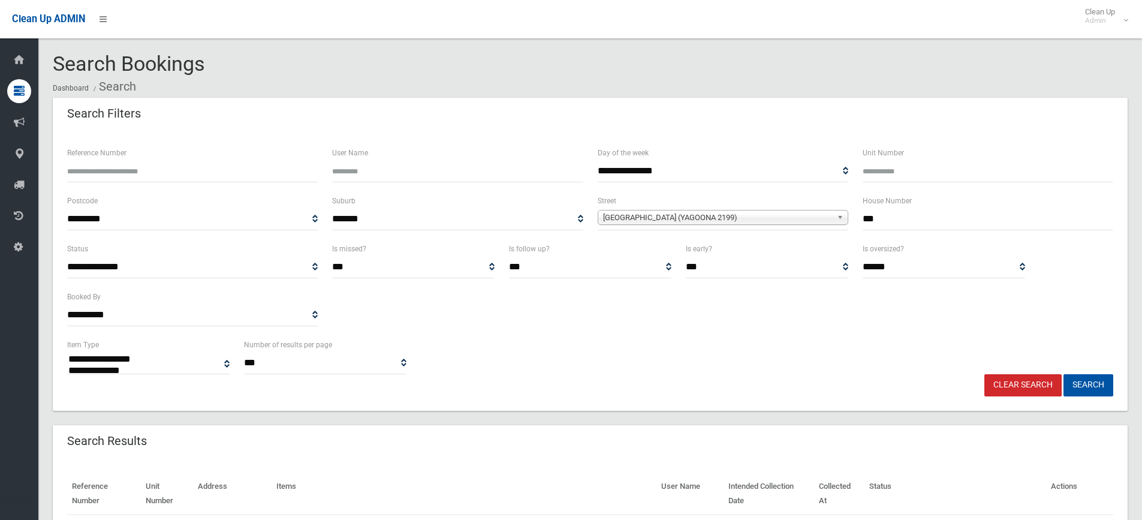
select select
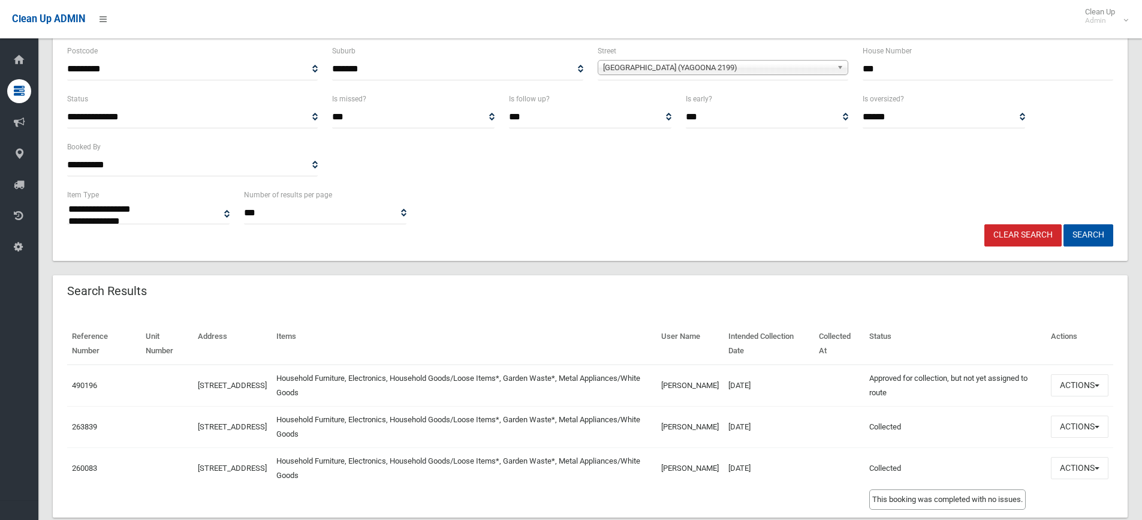
scroll to position [176, 0]
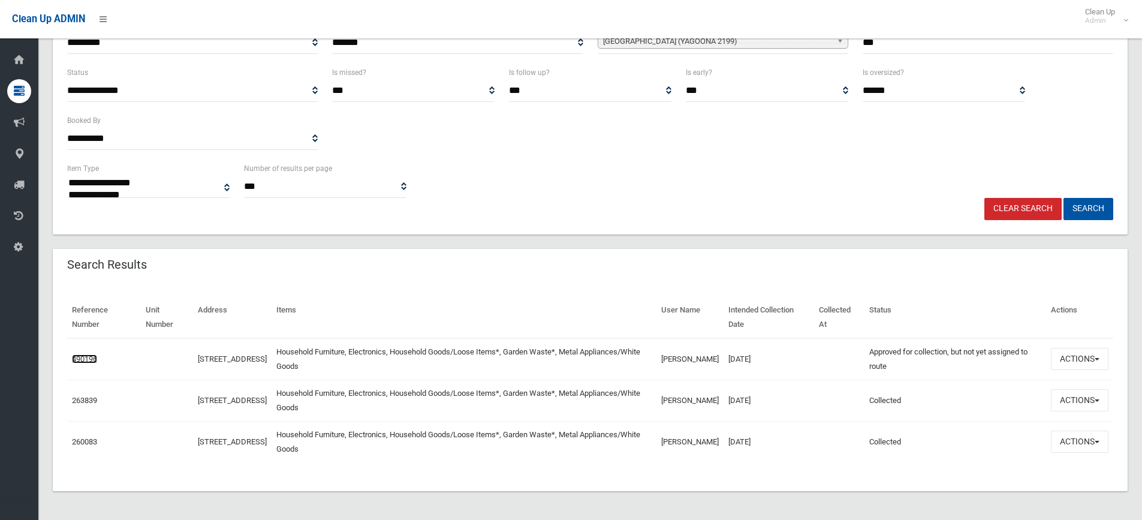
click at [83, 355] on link "490196" at bounding box center [84, 358] width 25 height 9
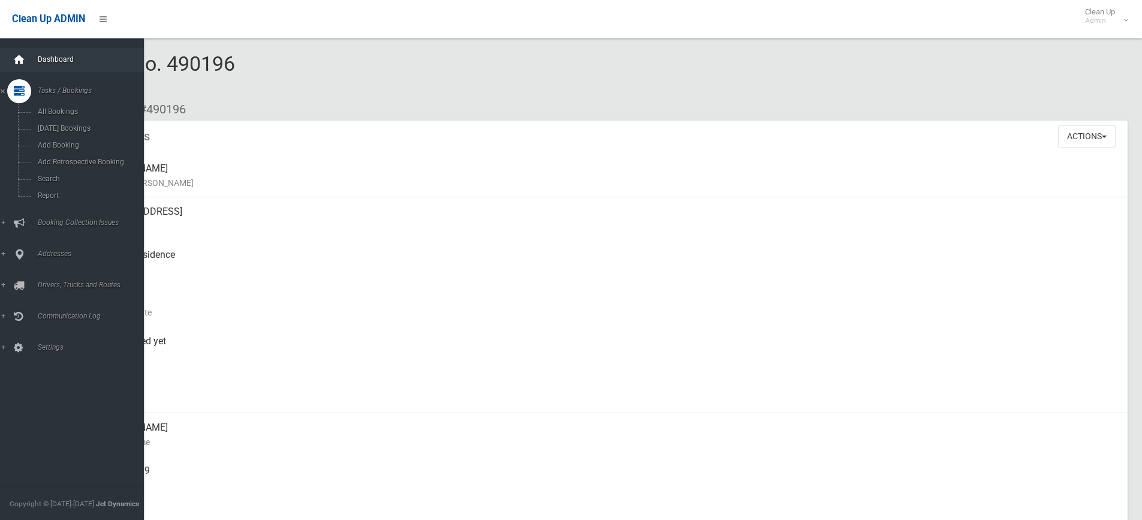
click at [9, 63] on div at bounding box center [19, 60] width 24 height 24
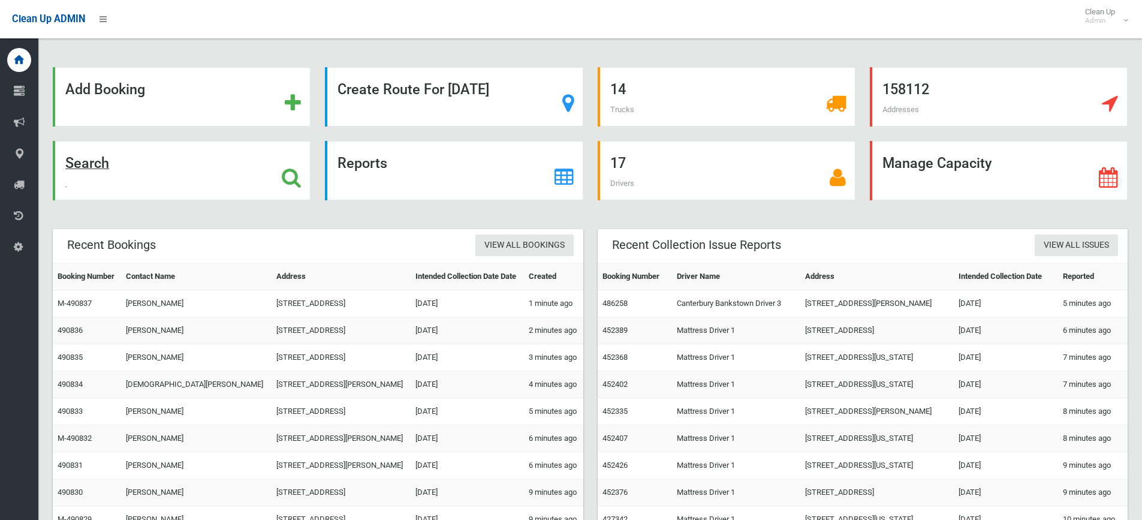
click at [202, 181] on div "Search" at bounding box center [182, 170] width 258 height 59
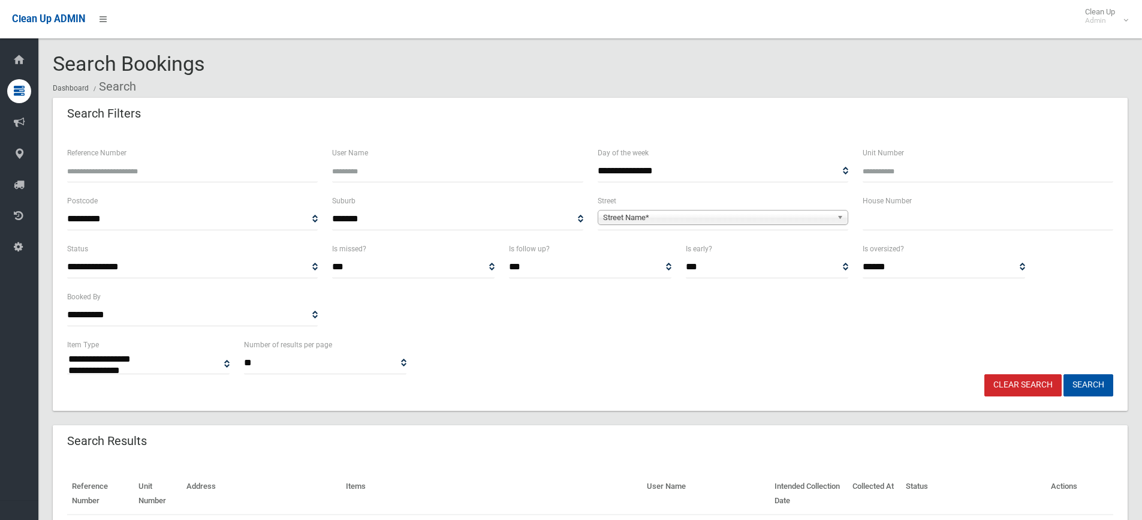
select select
click at [933, 231] on div "House Number" at bounding box center [987, 218] width 265 height 48
click at [933, 222] on input "text" at bounding box center [988, 219] width 251 height 22
type input "***"
click at [734, 219] on span "Street Name*" at bounding box center [717, 217] width 229 height 14
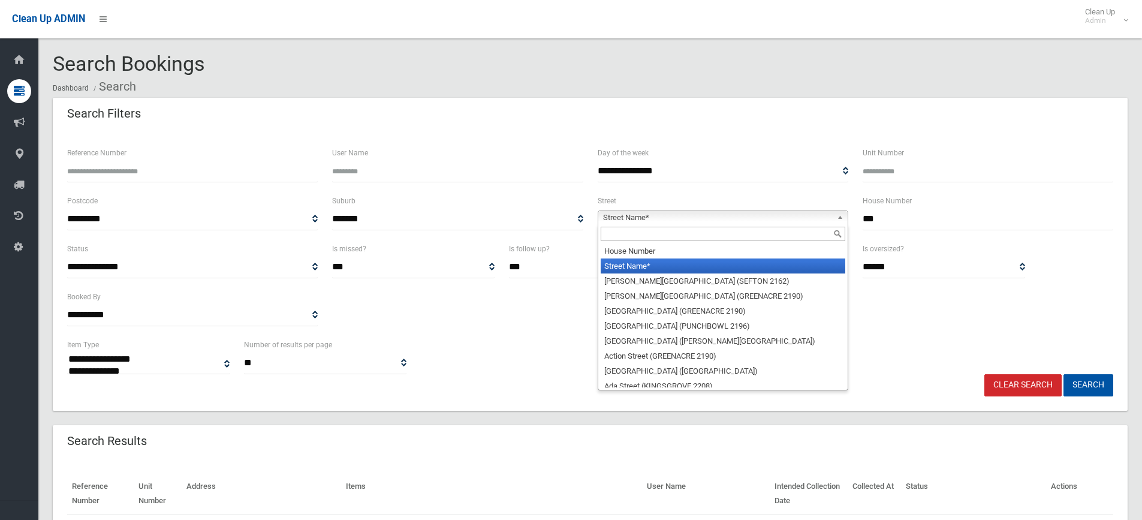
click at [682, 231] on input "text" at bounding box center [723, 234] width 245 height 14
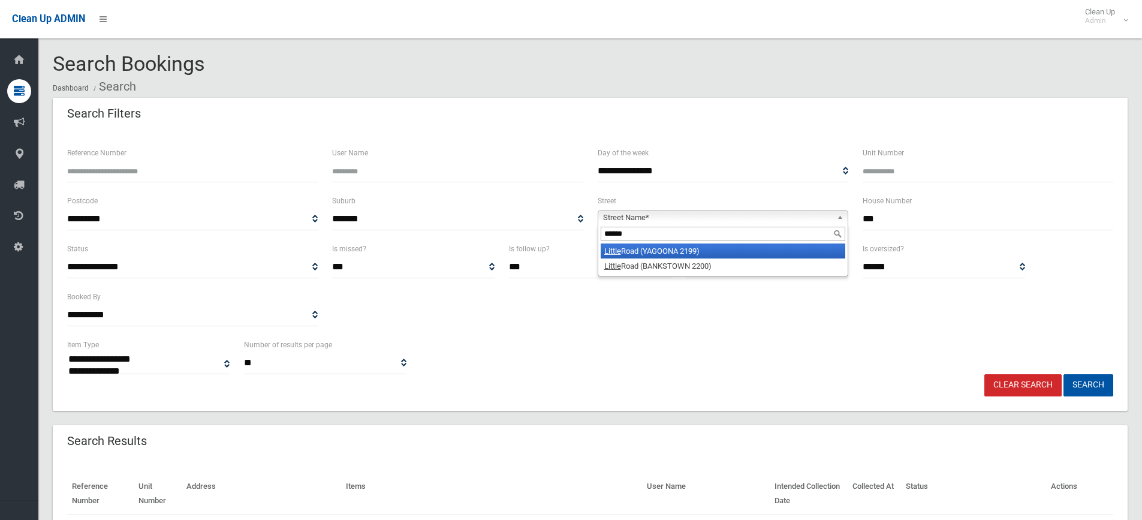
type input "******"
click at [677, 245] on li "Little Road (YAGOONA 2199)" at bounding box center [723, 250] width 245 height 15
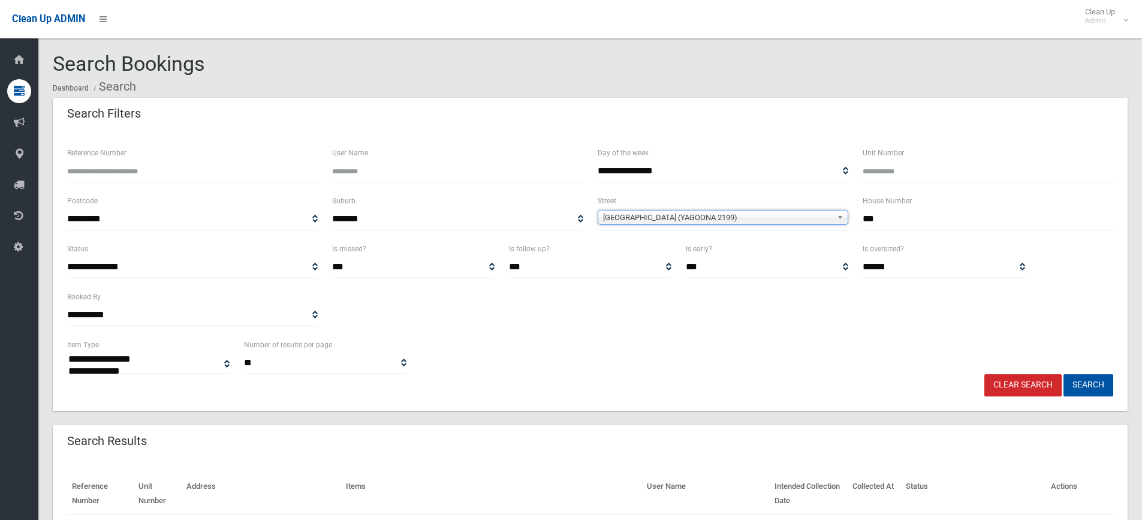
click at [1063, 374] on button "Search" at bounding box center [1088, 385] width 50 height 22
click at [1086, 372] on div "**********" at bounding box center [590, 355] width 1060 height 37
click at [1086, 376] on button "Search" at bounding box center [1088, 385] width 50 height 22
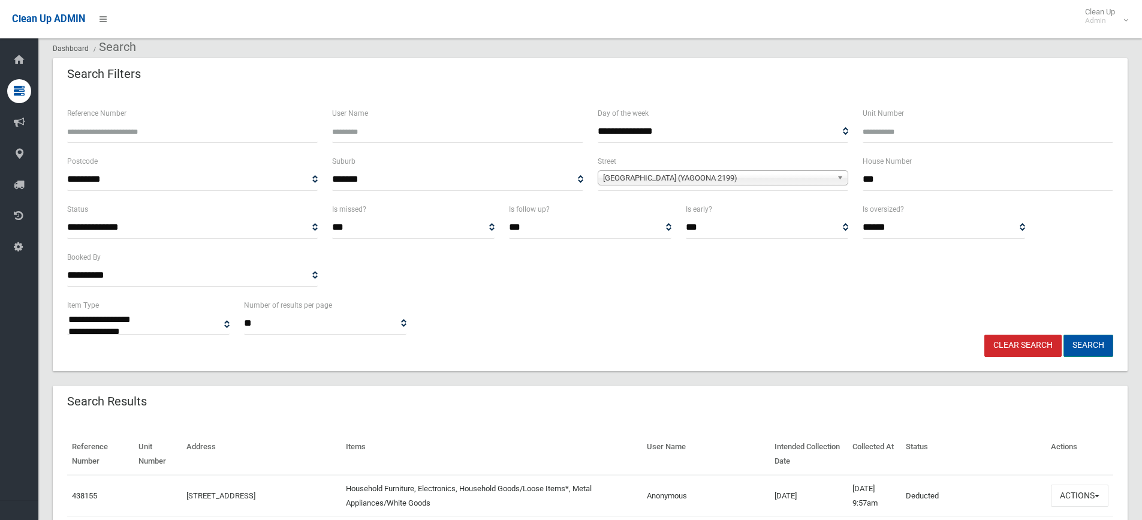
scroll to position [60, 0]
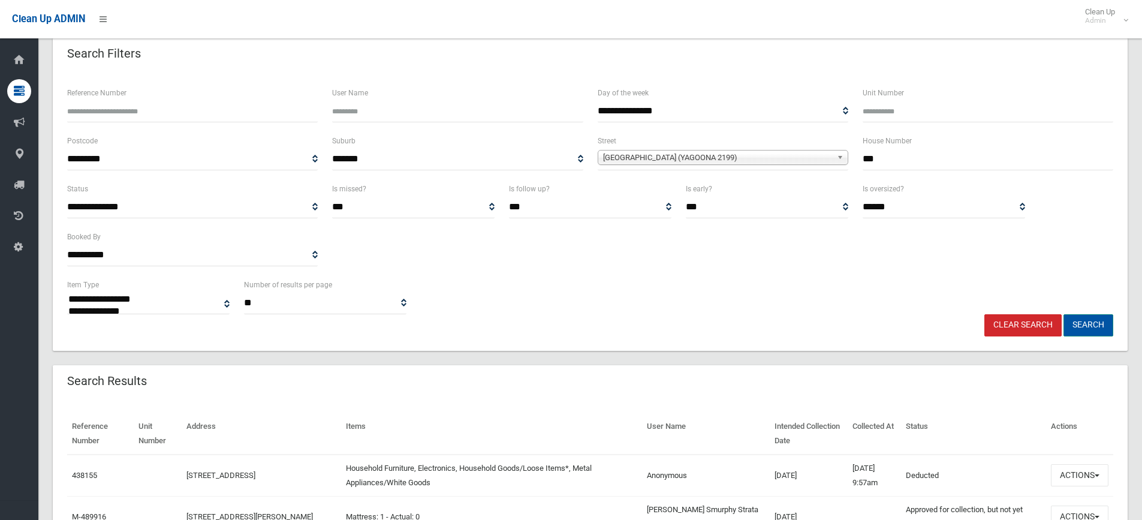
click at [1104, 331] on button "Search" at bounding box center [1088, 325] width 50 height 22
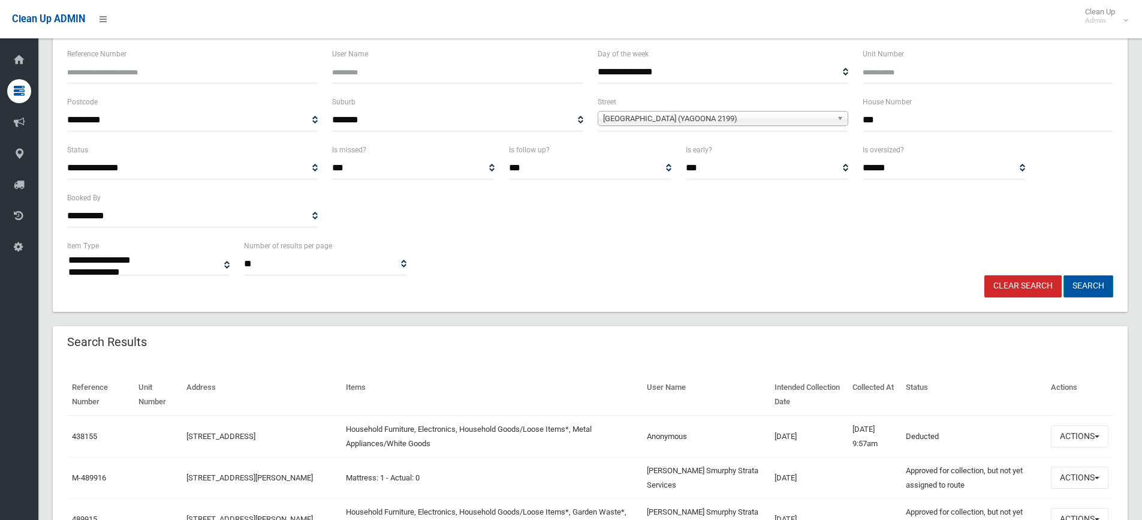
scroll to position [120, 0]
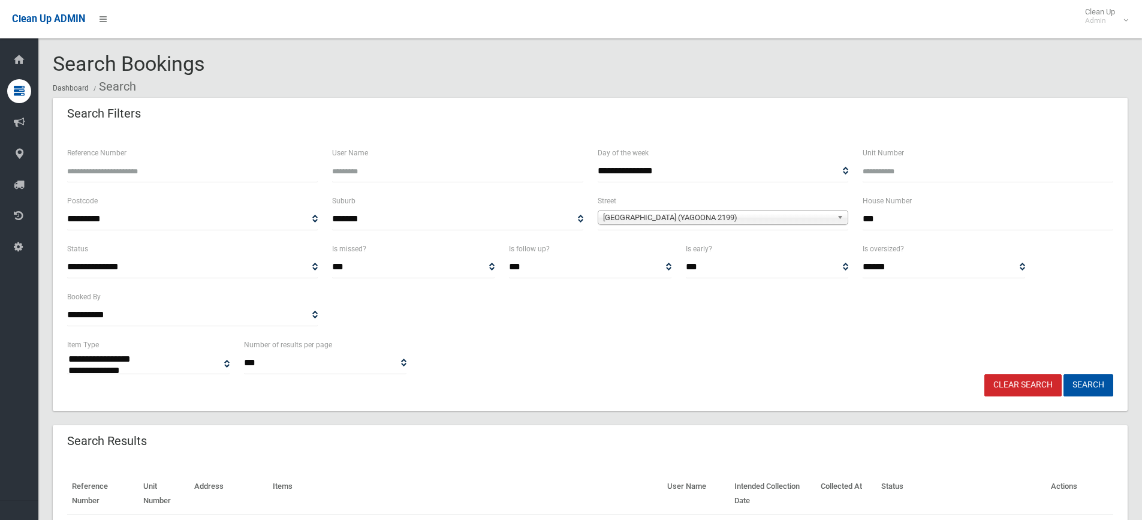
select select
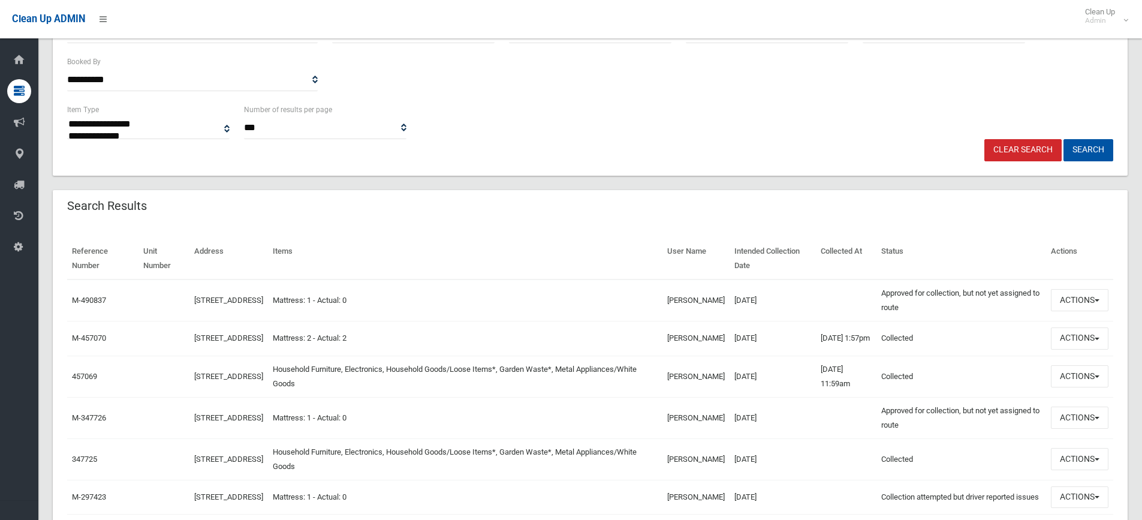
scroll to position [240, 0]
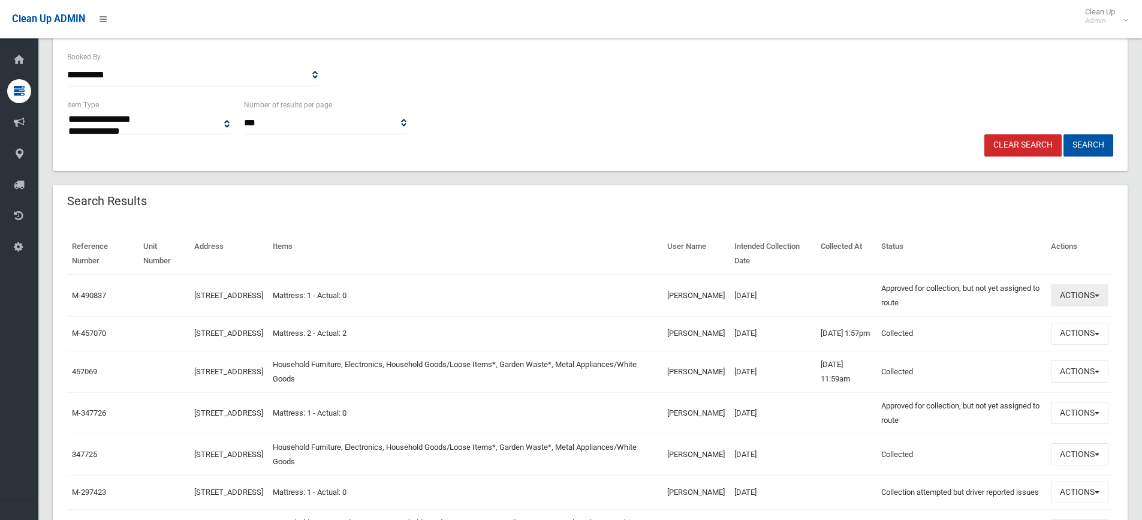
click at [1063, 294] on button "Actions" at bounding box center [1080, 295] width 58 height 22
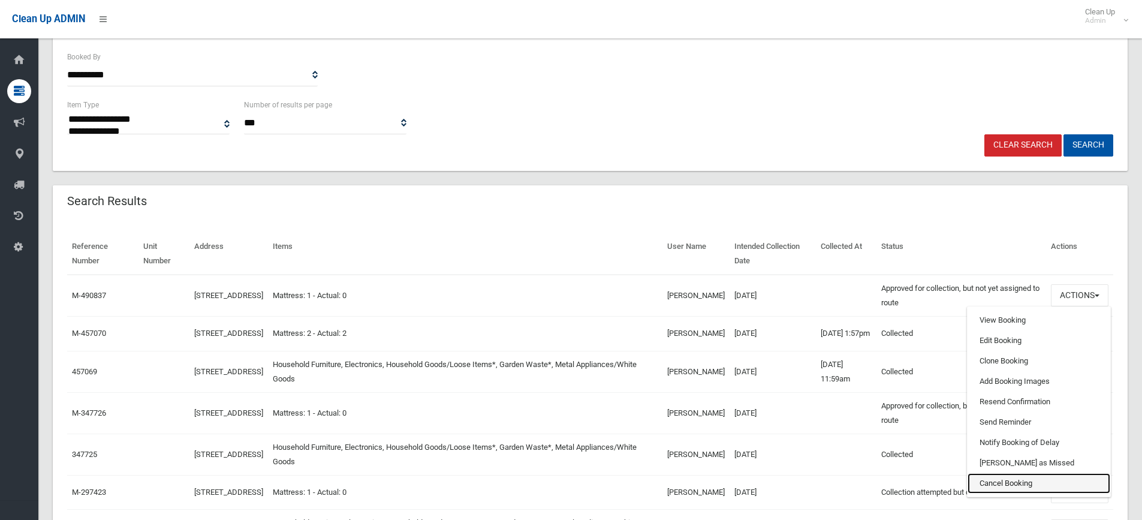
click at [1006, 479] on link "Cancel Booking" at bounding box center [1039, 483] width 143 height 20
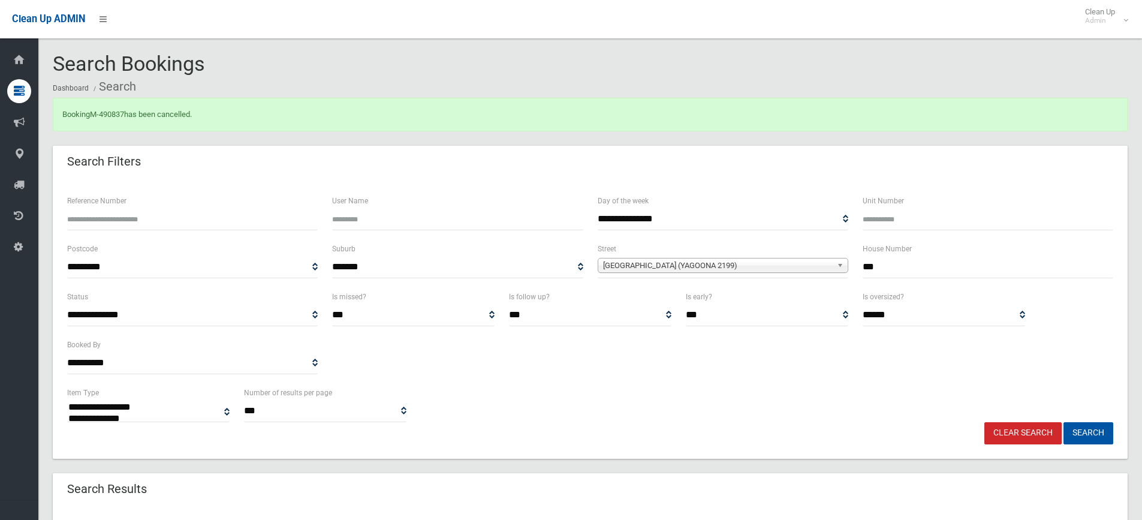
select select
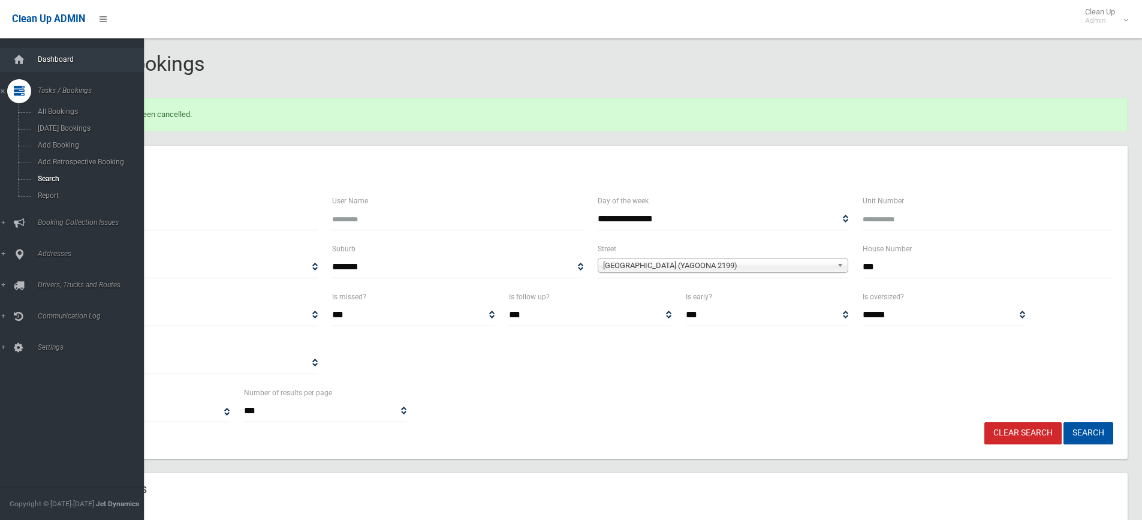
click at [37, 69] on link "Dashboard" at bounding box center [76, 60] width 153 height 24
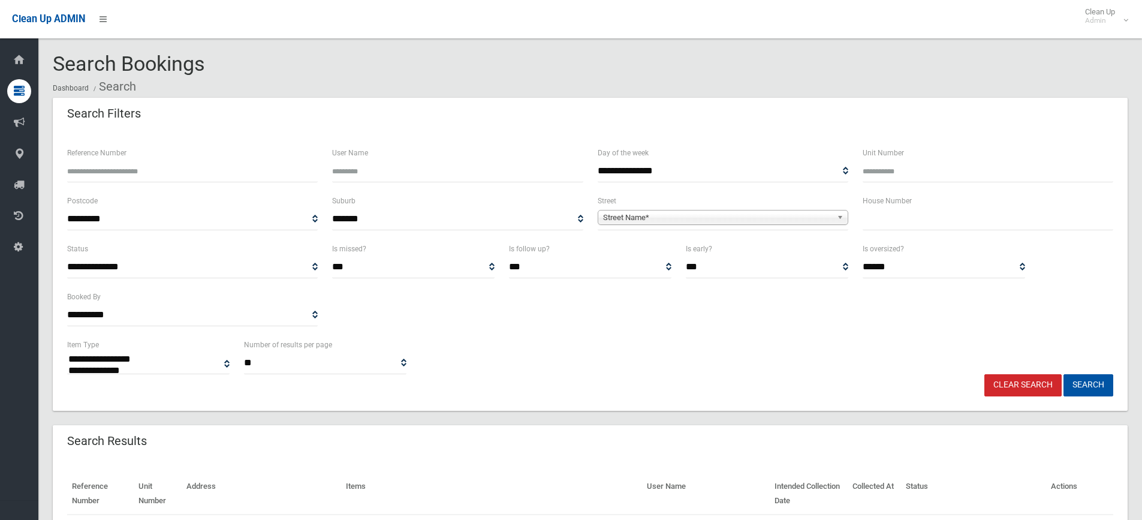
select select
click at [899, 215] on input "text" at bounding box center [988, 219] width 251 height 22
type input "***"
click at [745, 229] on span "**********" at bounding box center [723, 219] width 251 height 22
click at [724, 215] on span "Street Name*" at bounding box center [717, 217] width 229 height 14
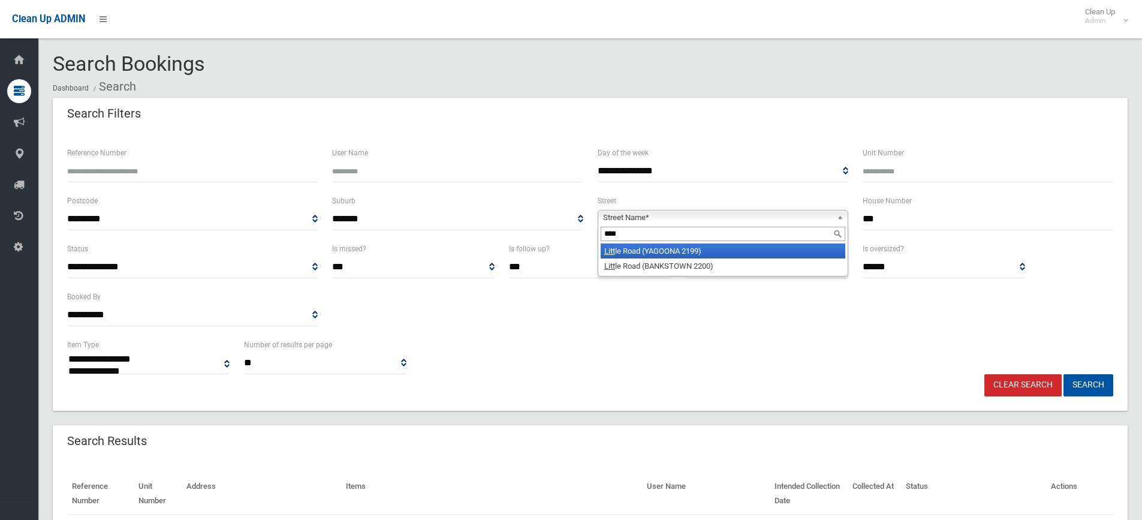
type input "****"
click at [703, 248] on li "Litt le Road (YAGOONA 2199)" at bounding box center [723, 250] width 245 height 15
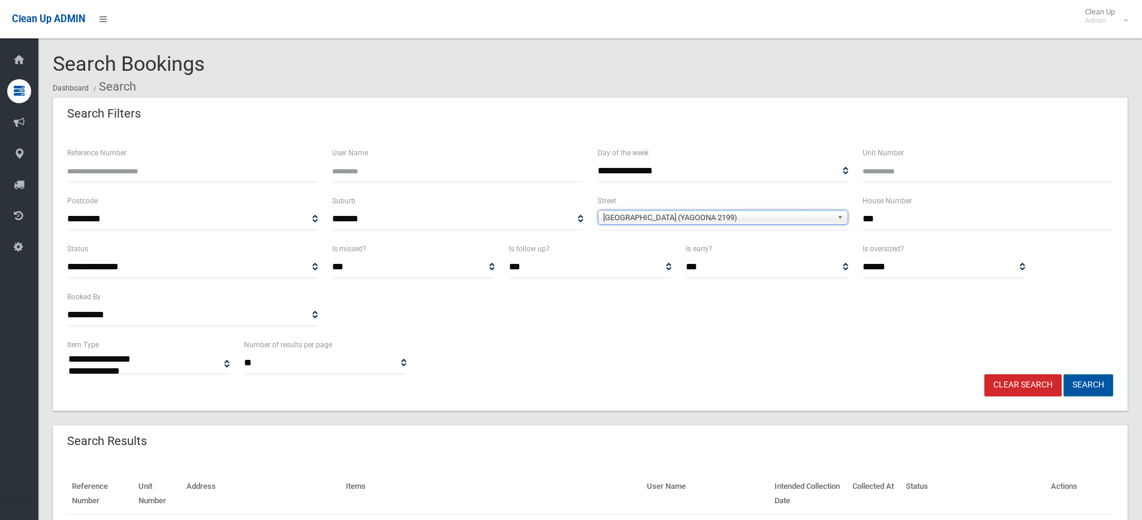
click at [1072, 385] on button "Search" at bounding box center [1088, 385] width 50 height 22
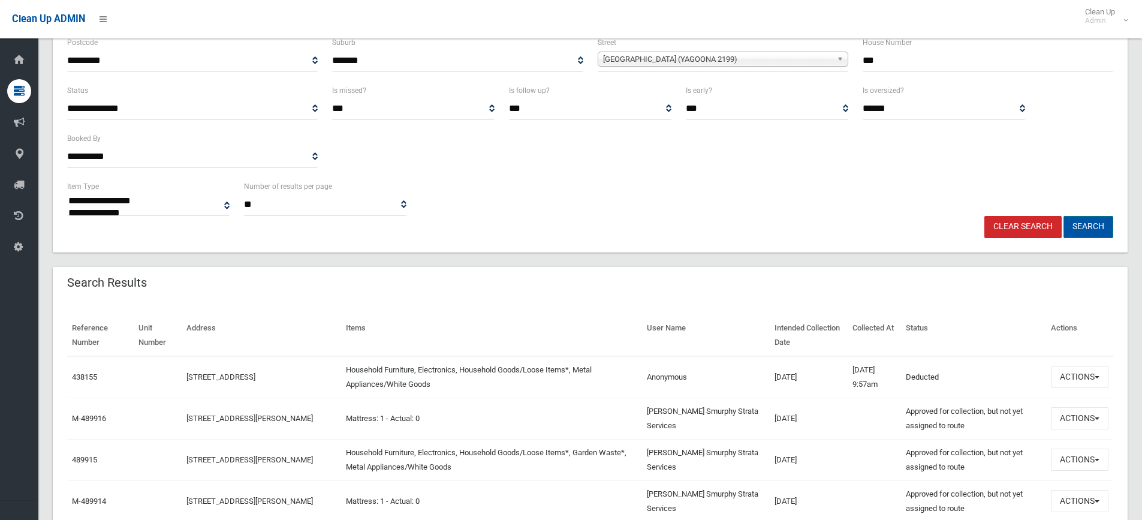
scroll to position [180, 0]
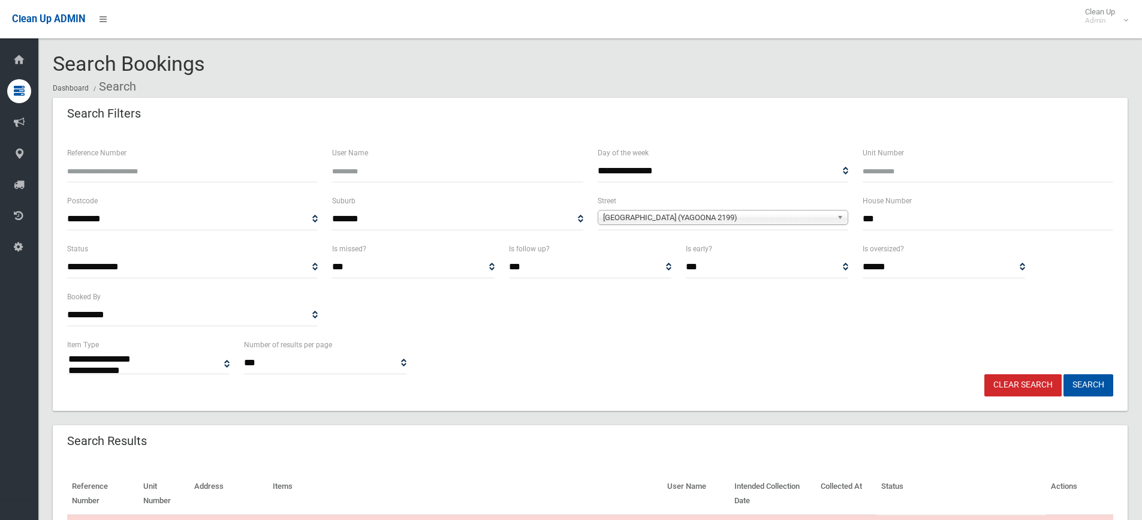
select select
drag, startPoint x: 887, startPoint y: 225, endPoint x: 872, endPoint y: 227, distance: 15.1
click at [872, 227] on input "***" at bounding box center [988, 219] width 251 height 22
type input "***"
click at [1063, 374] on button "Search" at bounding box center [1088, 385] width 50 height 22
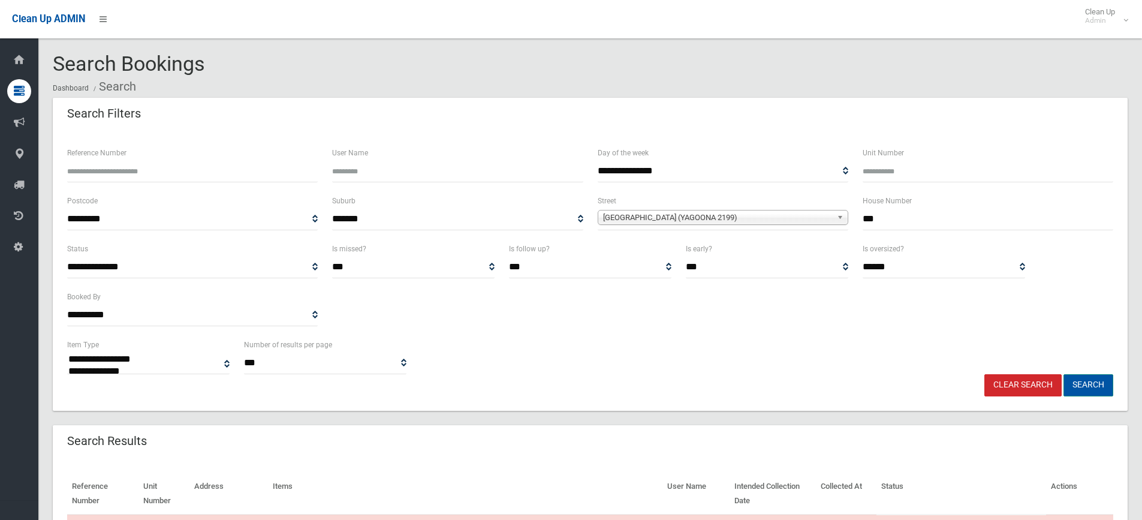
click at [1109, 383] on button "Search" at bounding box center [1088, 385] width 50 height 22
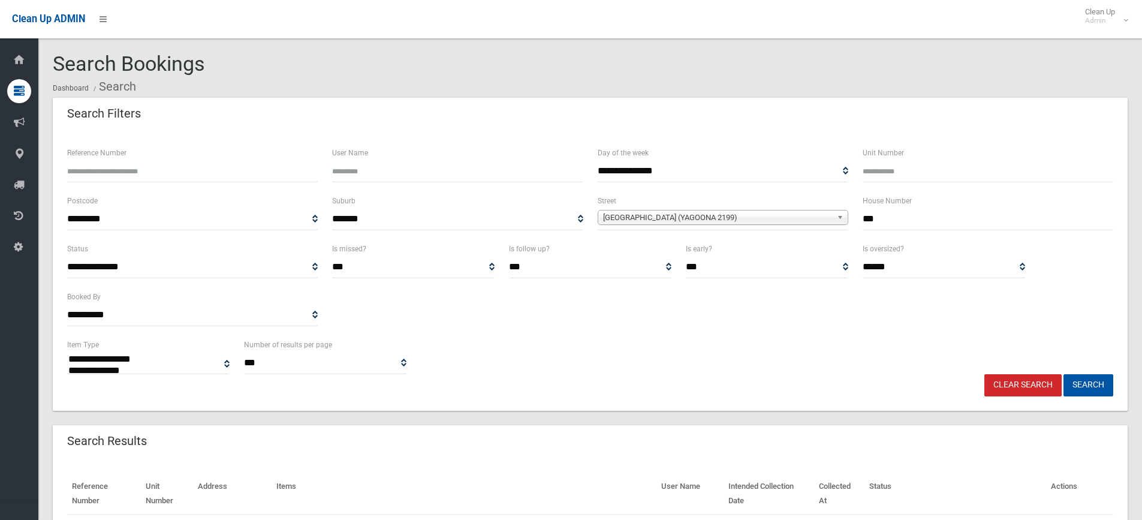
select select
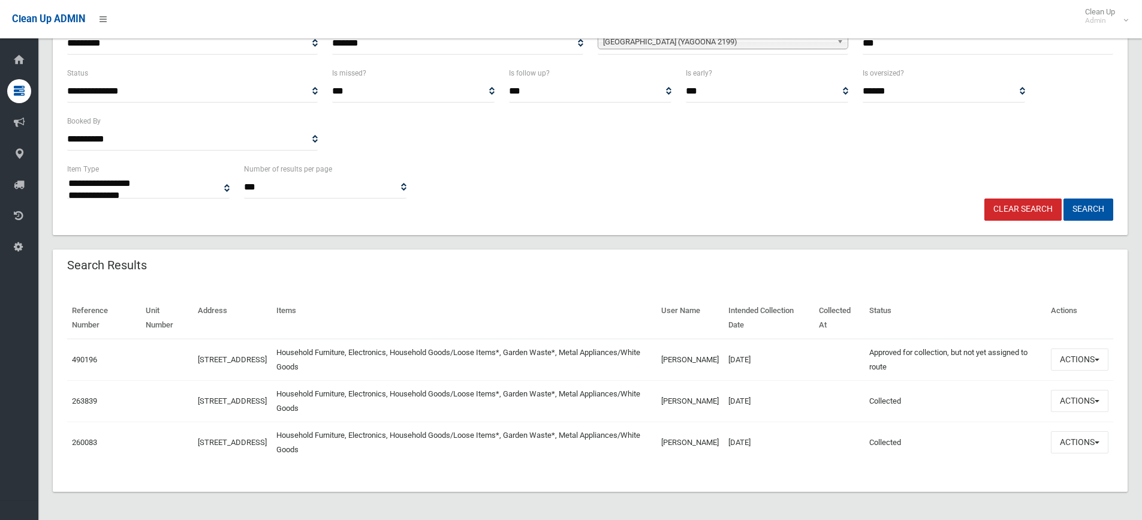
scroll to position [176, 0]
click at [1089, 352] on button "Actions" at bounding box center [1080, 359] width 58 height 22
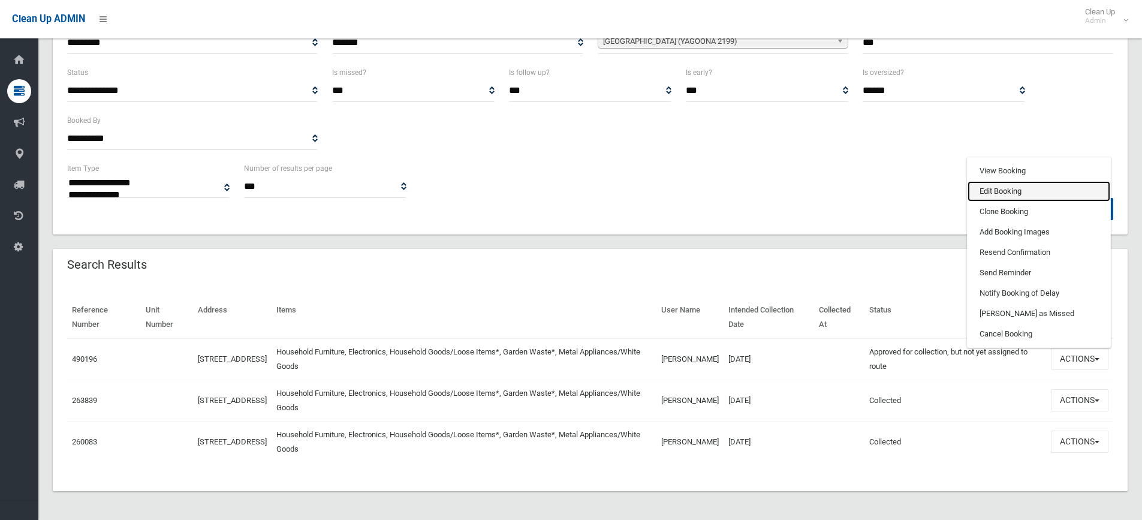
click at [1011, 191] on link "Edit Booking" at bounding box center [1039, 191] width 143 height 20
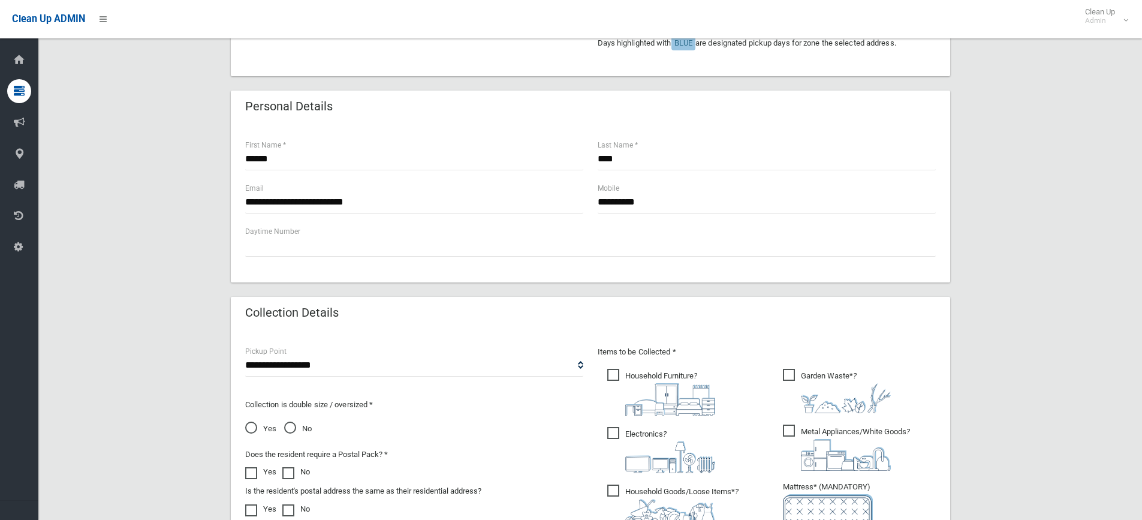
scroll to position [480, 0]
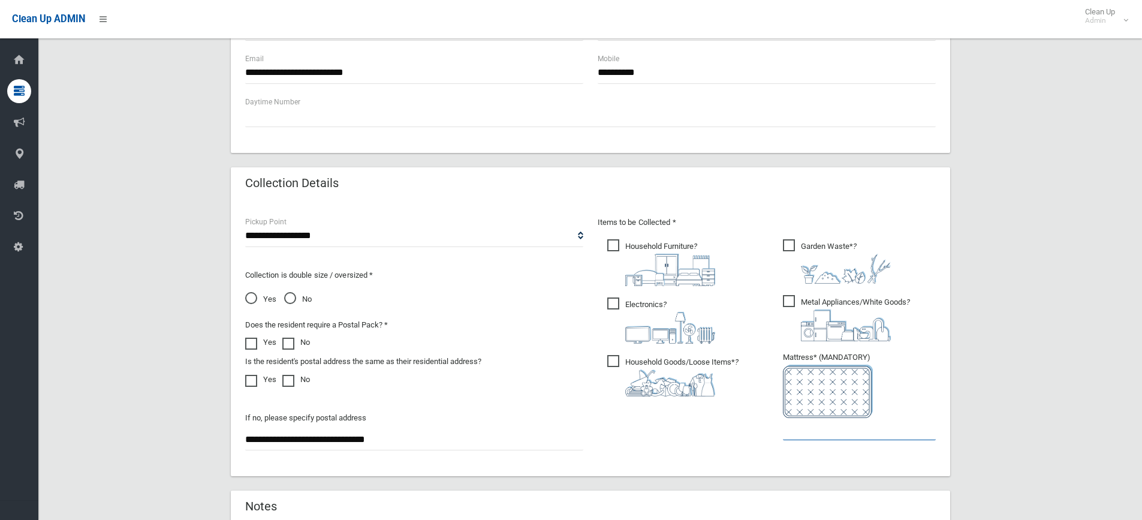
click at [786, 423] on input "text" at bounding box center [859, 429] width 153 height 22
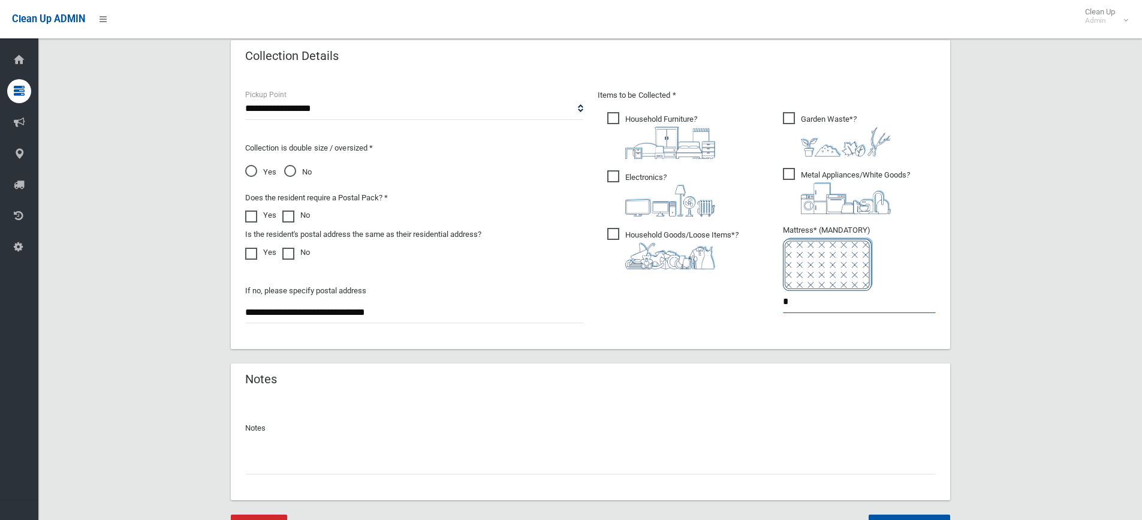
scroll to position [667, 0]
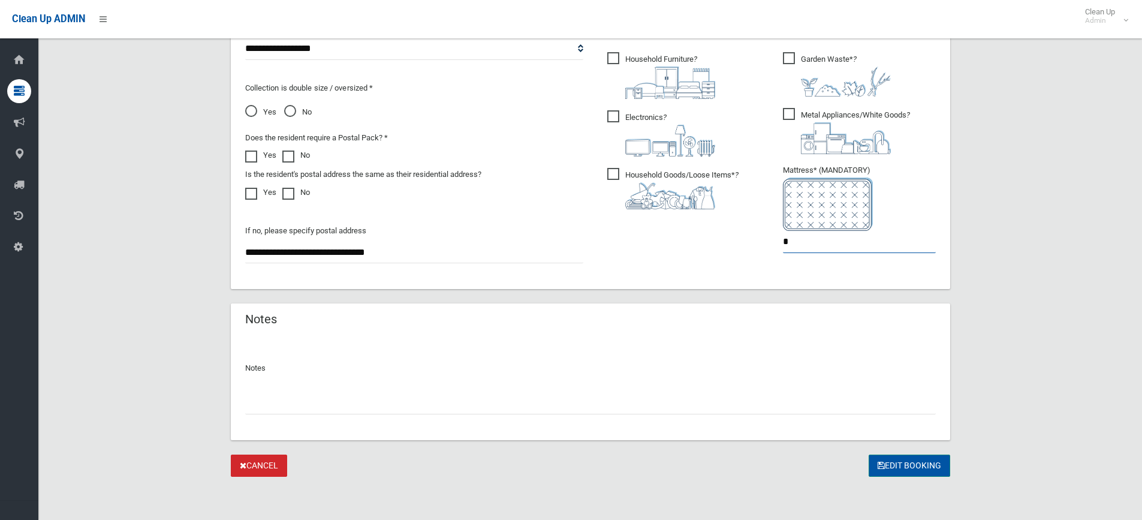
type input "*"
click at [932, 460] on button "Edit Booking" at bounding box center [910, 465] width 82 height 22
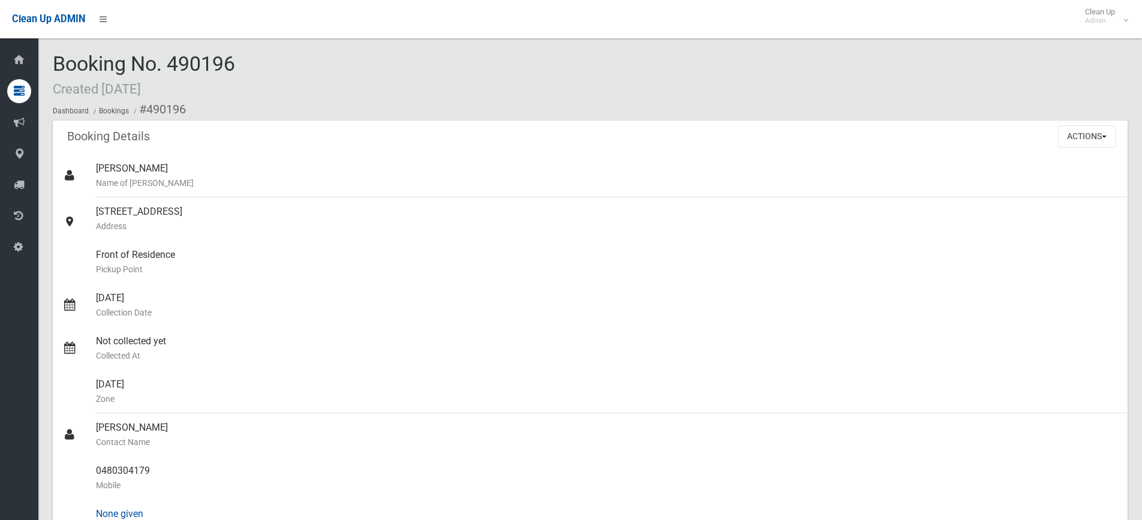
click at [318, 504] on div "None given Landline" at bounding box center [607, 520] width 1022 height 43
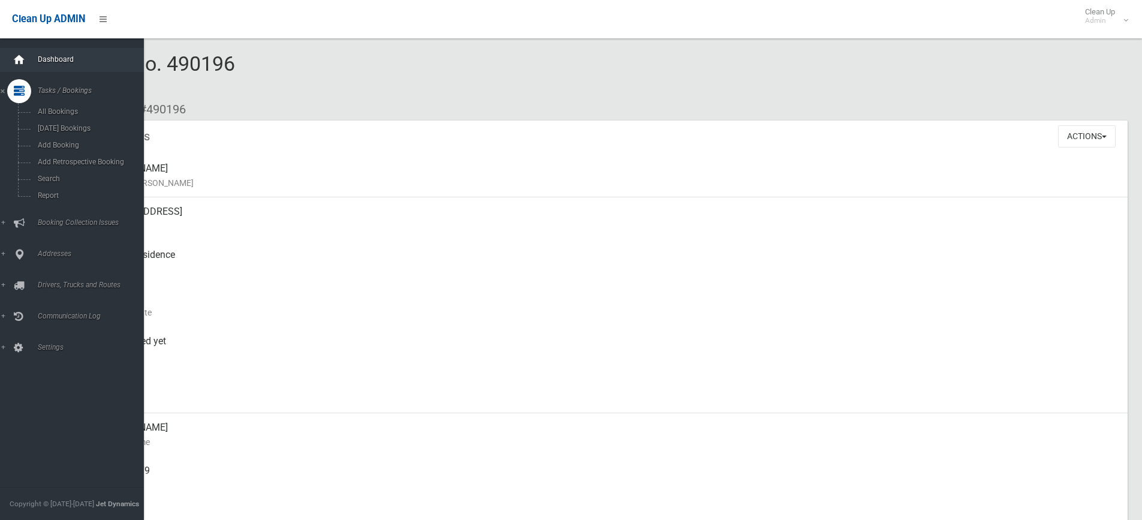
click at [29, 66] on div at bounding box center [19, 60] width 24 height 24
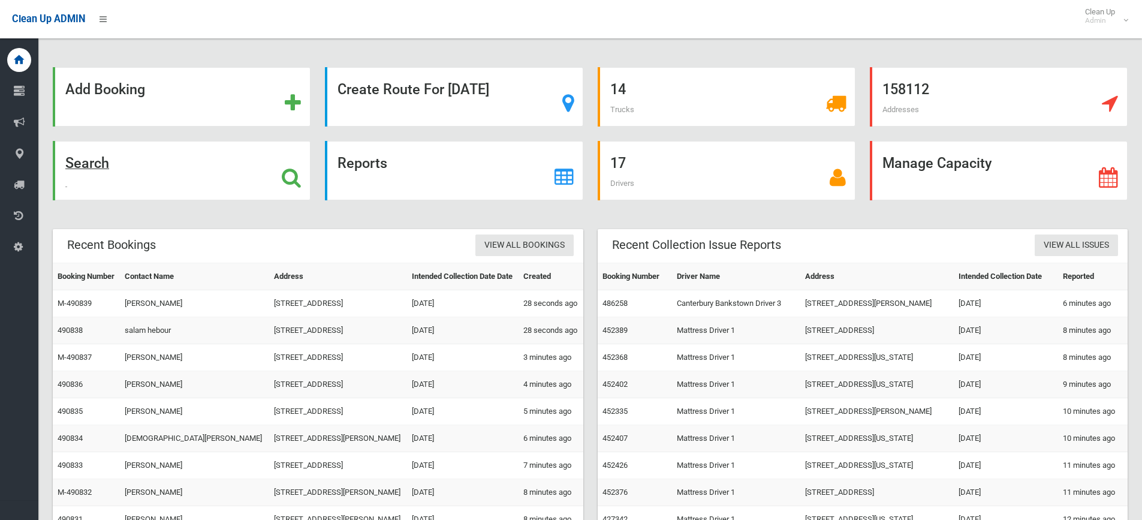
click at [239, 189] on div "Search" at bounding box center [182, 170] width 258 height 59
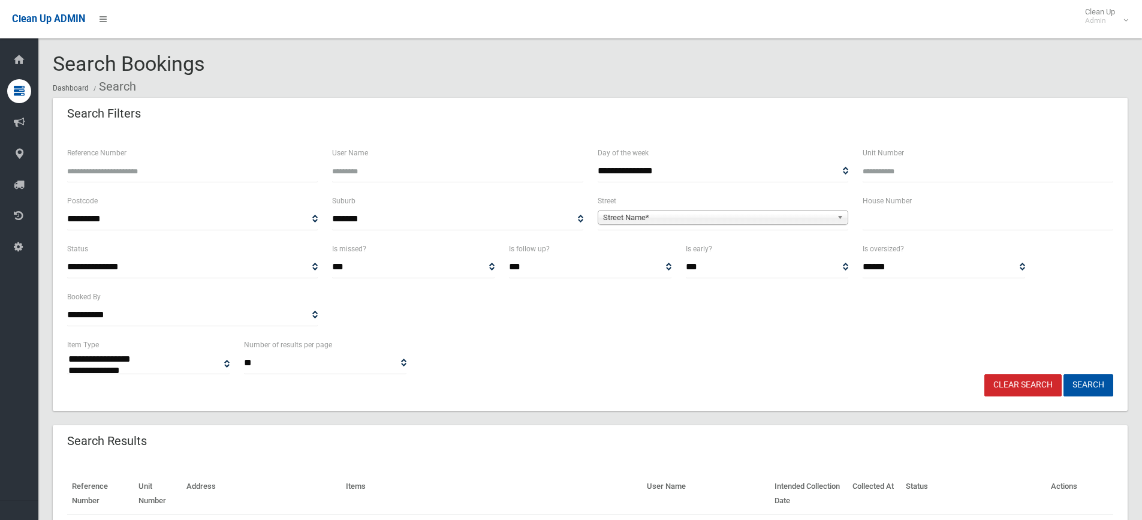
select select
click at [863, 201] on label "House Number" at bounding box center [887, 200] width 49 height 13
click at [898, 234] on div "House Number" at bounding box center [987, 218] width 265 height 48
click at [900, 215] on input "text" at bounding box center [988, 219] width 251 height 22
type input "**"
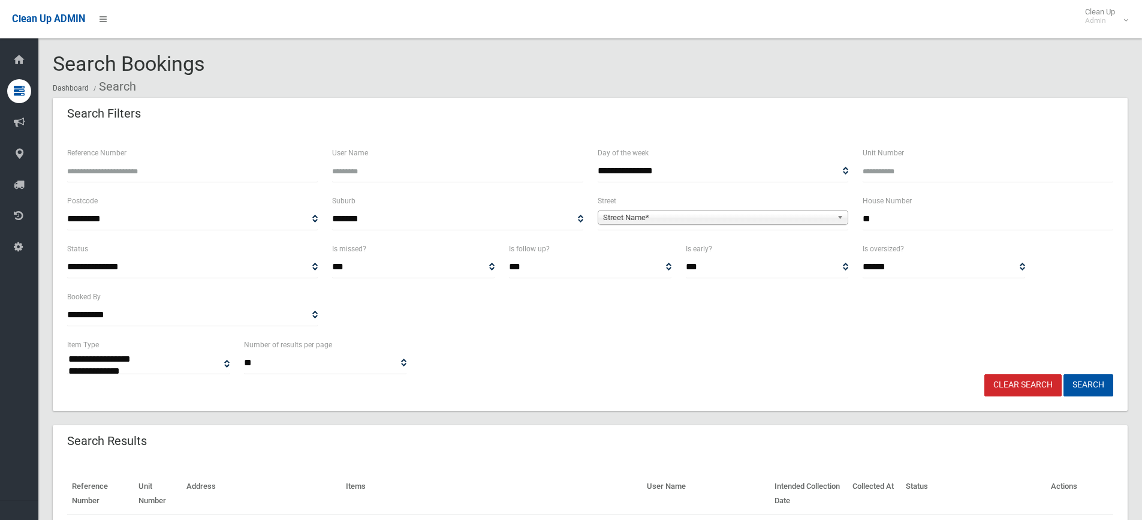
click at [805, 221] on span "Street Name*" at bounding box center [717, 217] width 229 height 14
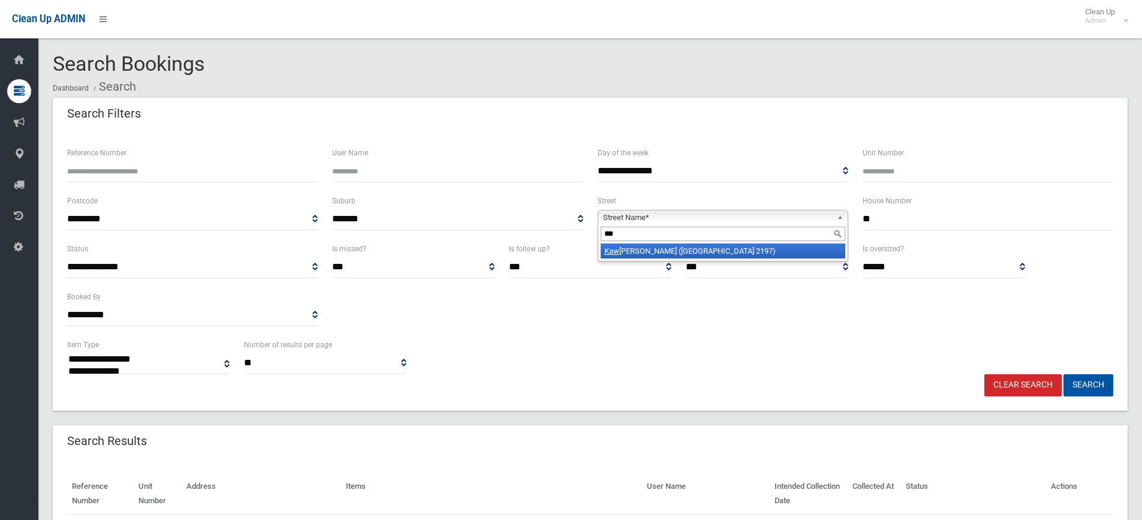
type input "***"
click at [657, 254] on li "Kaw ana Street (BASS HILL 2197)" at bounding box center [723, 250] width 245 height 15
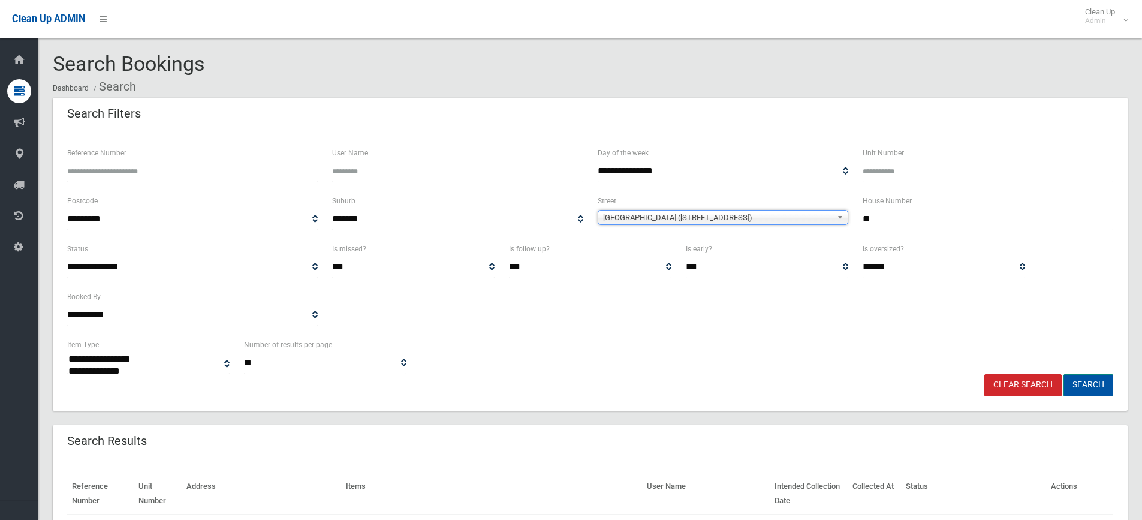
click at [1094, 381] on button "Search" at bounding box center [1088, 385] width 50 height 22
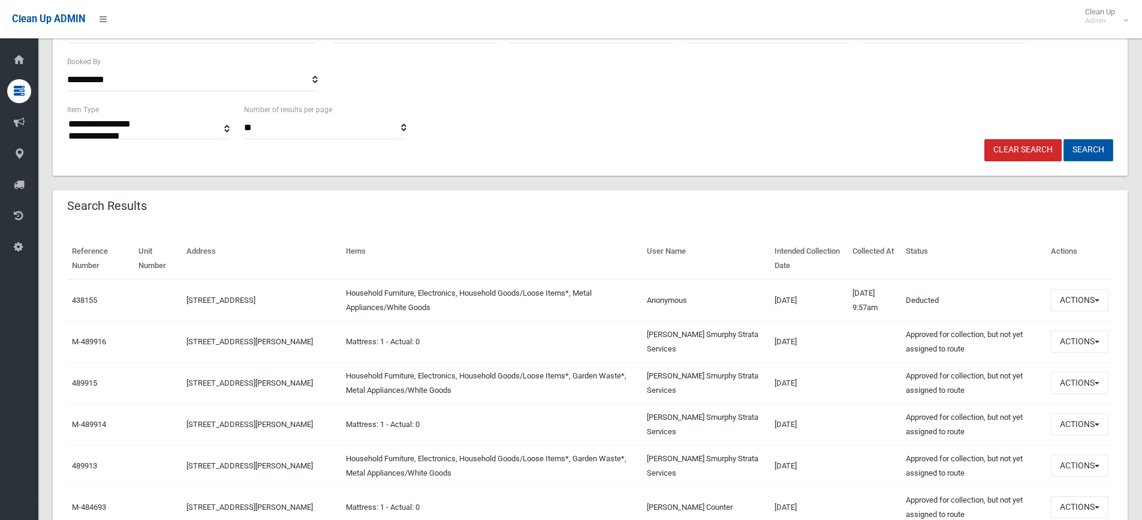
scroll to position [240, 0]
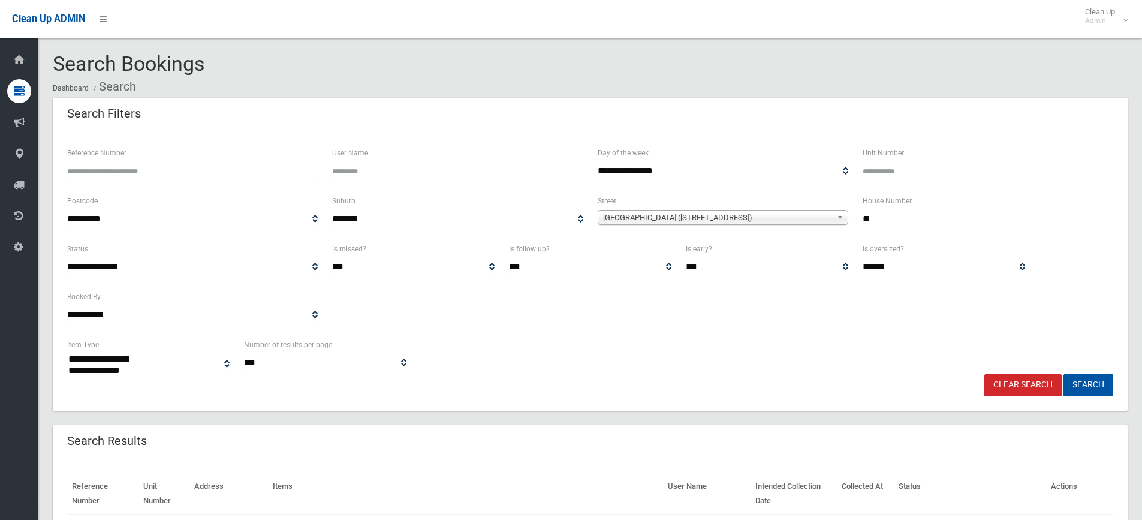
select select
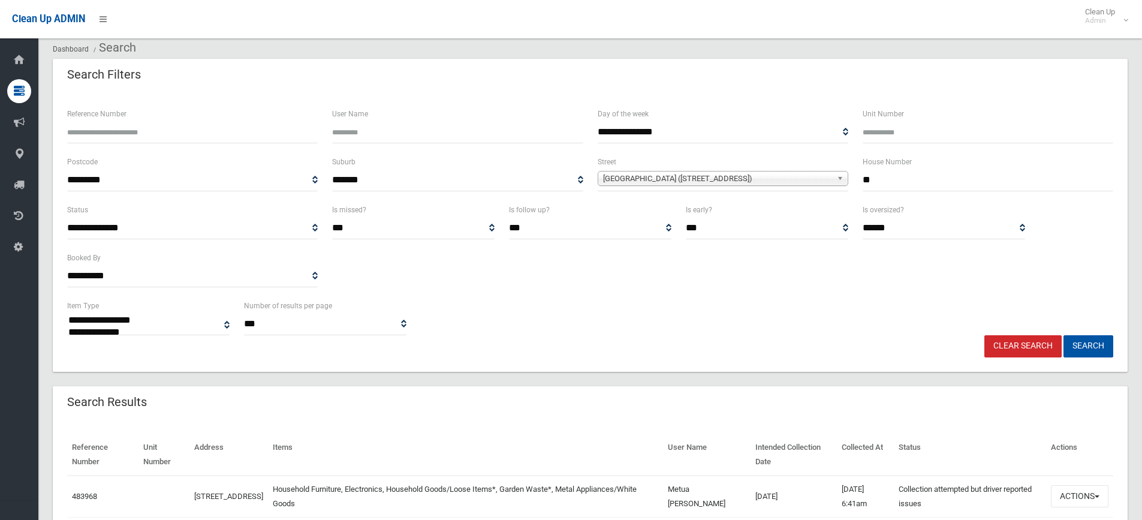
scroll to position [120, 0]
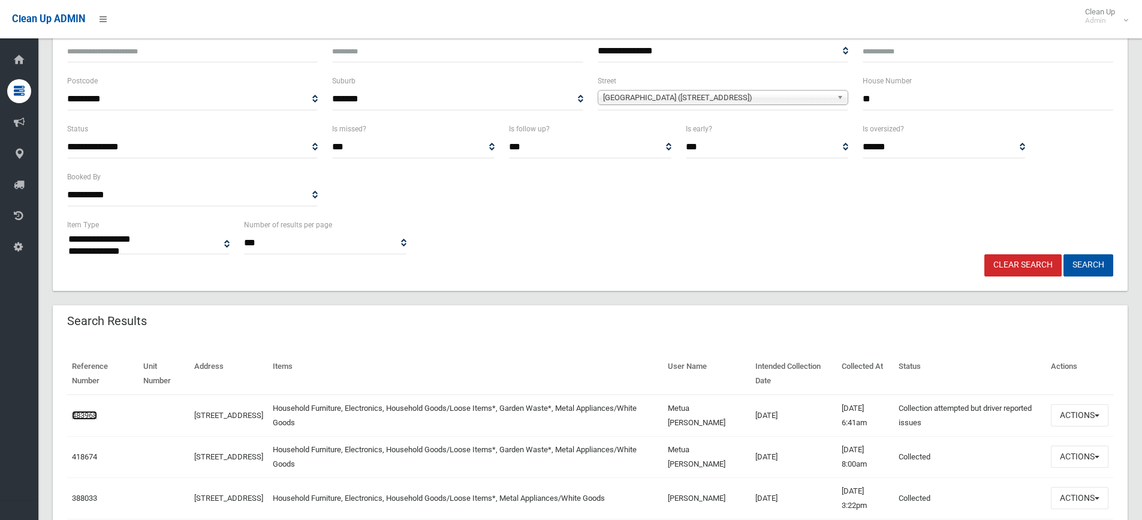
click at [74, 414] on link "483968" at bounding box center [84, 415] width 25 height 9
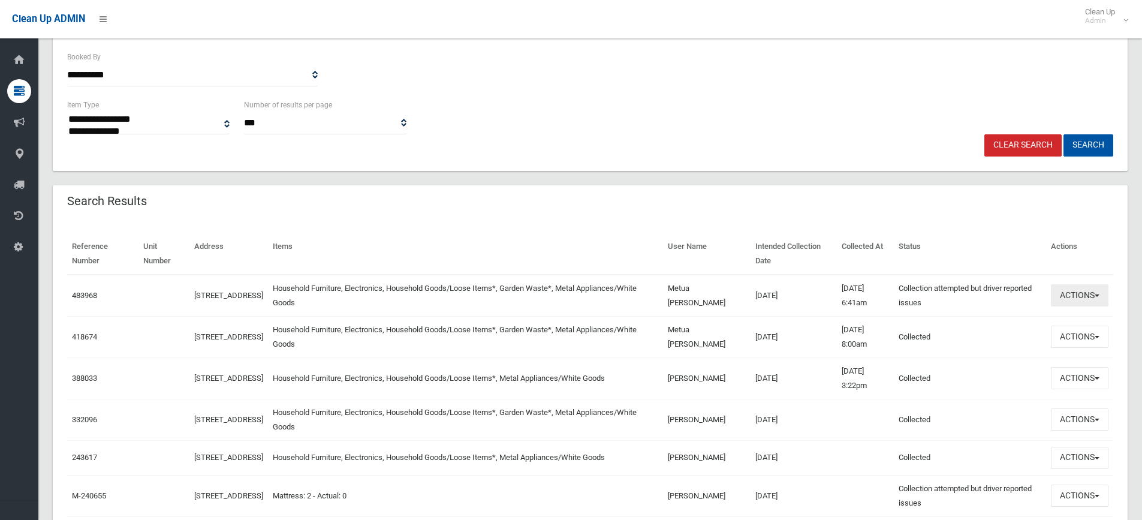
click at [1080, 298] on button "Actions" at bounding box center [1080, 295] width 58 height 22
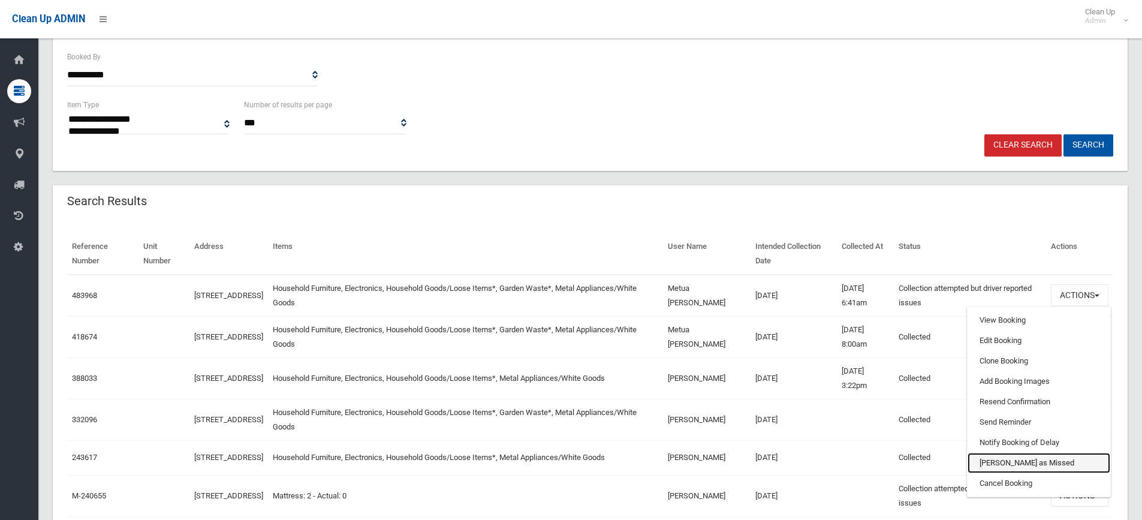
click at [1018, 469] on link "[PERSON_NAME] as Missed" at bounding box center [1039, 463] width 143 height 20
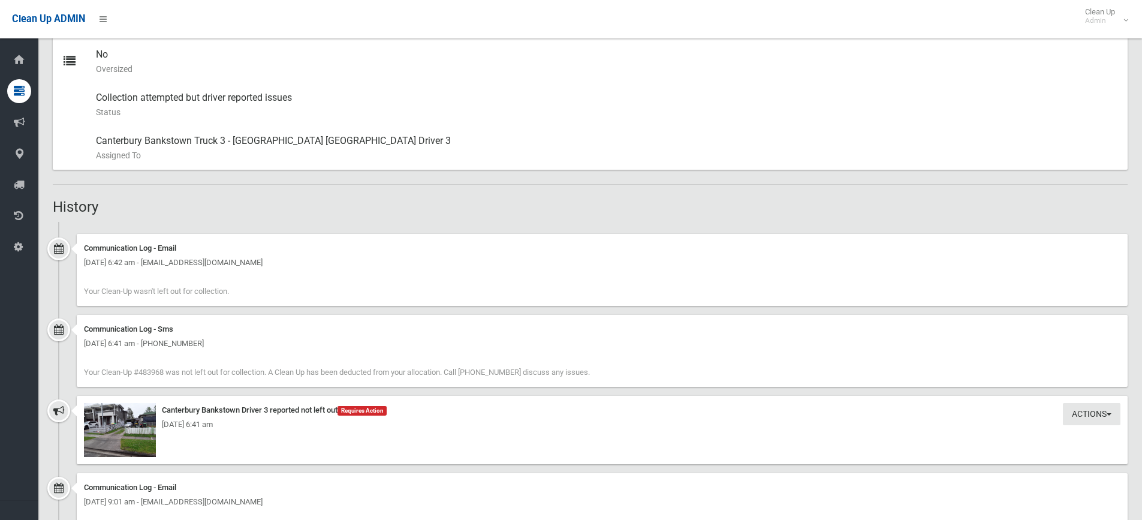
scroll to position [659, 0]
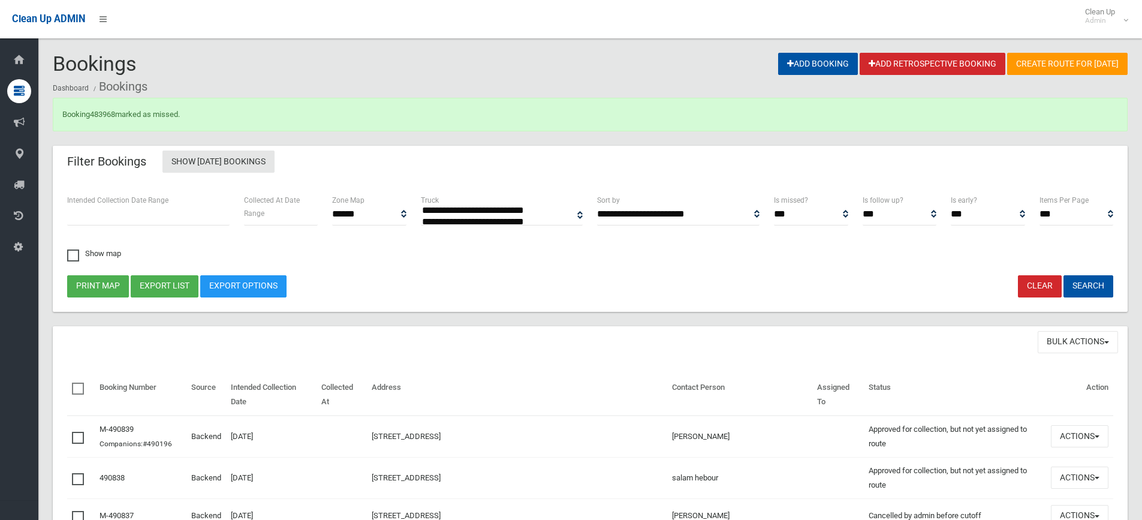
select select
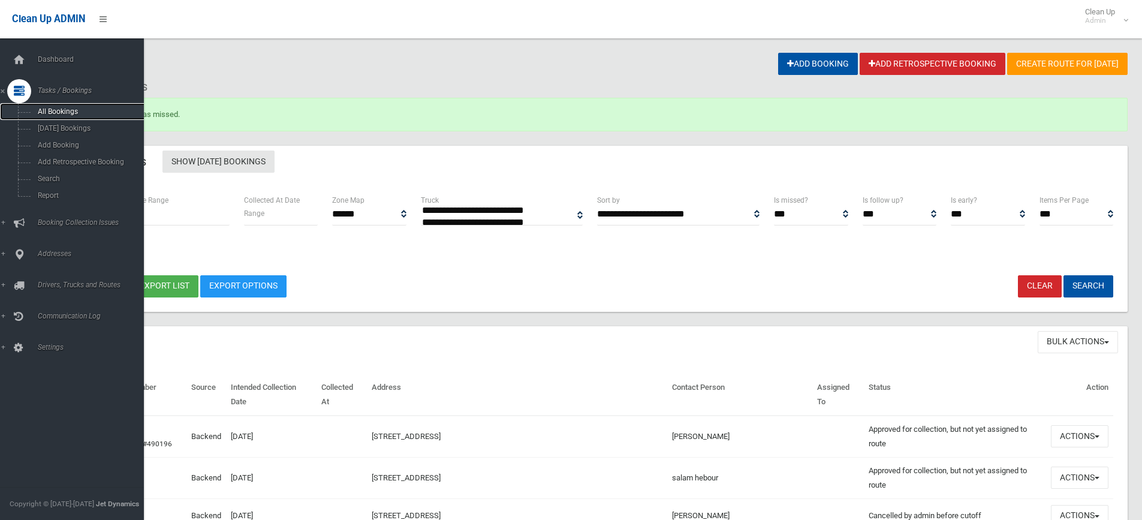
click at [43, 104] on link "All Bookings" at bounding box center [76, 111] width 153 height 17
click at [48, 68] on link "Dashboard" at bounding box center [76, 60] width 153 height 24
click at [56, 53] on link "Dashboard" at bounding box center [76, 60] width 153 height 24
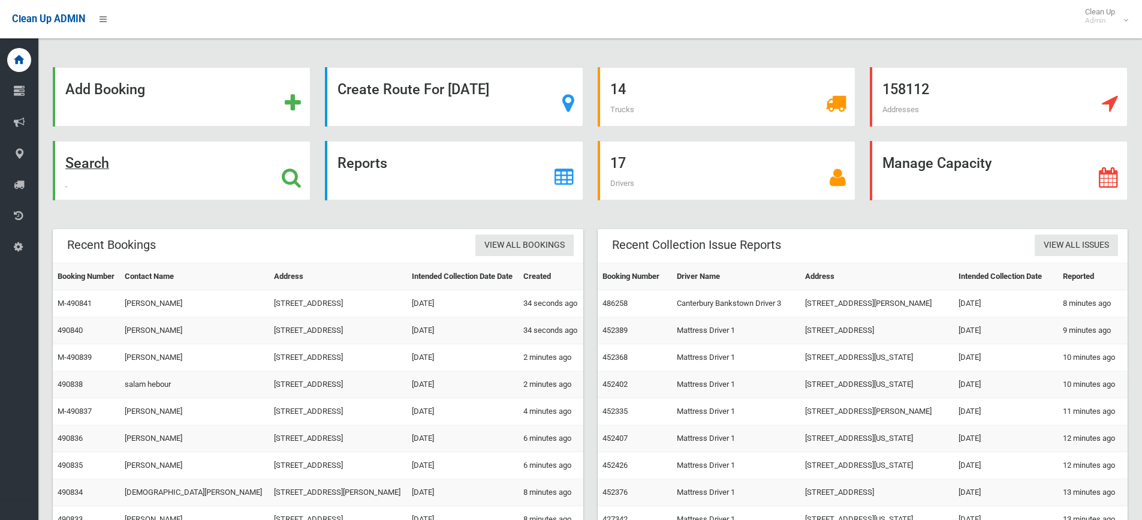
click at [182, 167] on div "Search" at bounding box center [182, 170] width 258 height 59
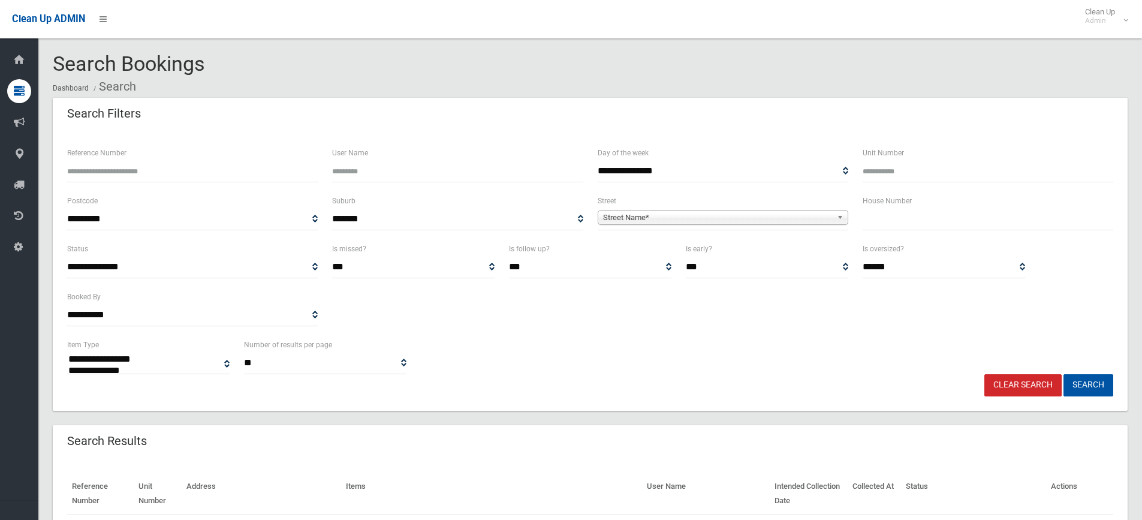
select select
type input "**"
click at [672, 210] on span "**********" at bounding box center [723, 219] width 251 height 22
click at [658, 222] on span "Street Name*" at bounding box center [717, 217] width 229 height 14
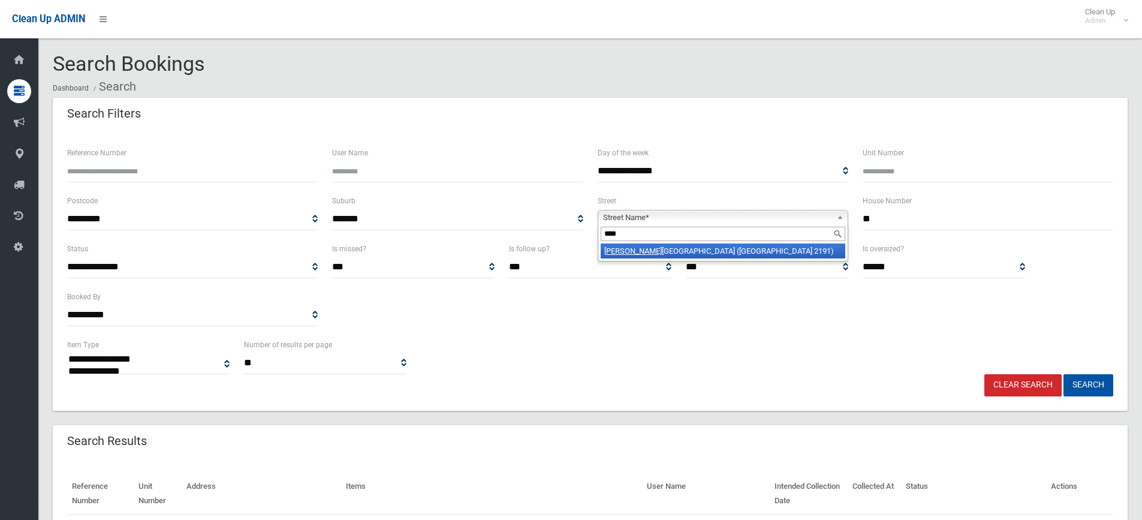
type input "****"
click at [641, 258] on li "Baze ntin Street (BELFIELD 2191)" at bounding box center [723, 250] width 245 height 15
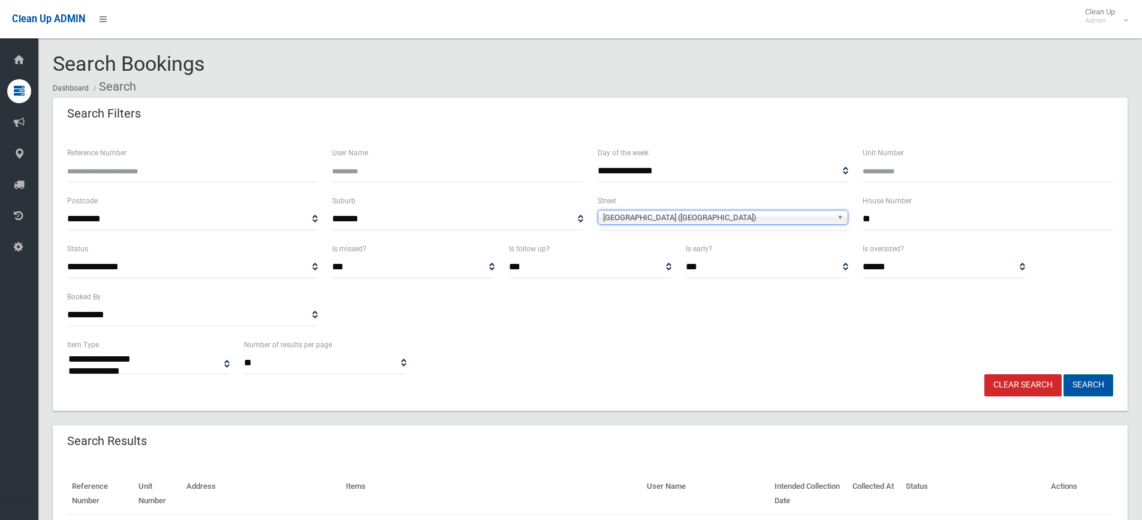
click at [1092, 388] on button "Search" at bounding box center [1088, 385] width 50 height 22
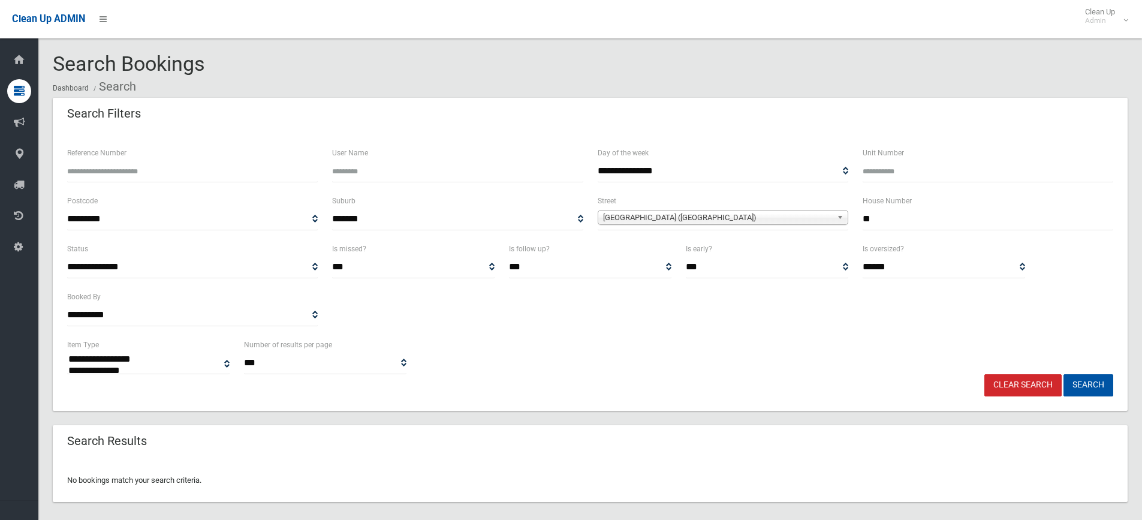
select select
drag, startPoint x: 883, startPoint y: 220, endPoint x: 846, endPoint y: 218, distance: 36.6
click at [846, 218] on div "**********" at bounding box center [590, 218] width 1060 height 48
type input "**"
click at [1063, 374] on button "Search" at bounding box center [1088, 385] width 50 height 22
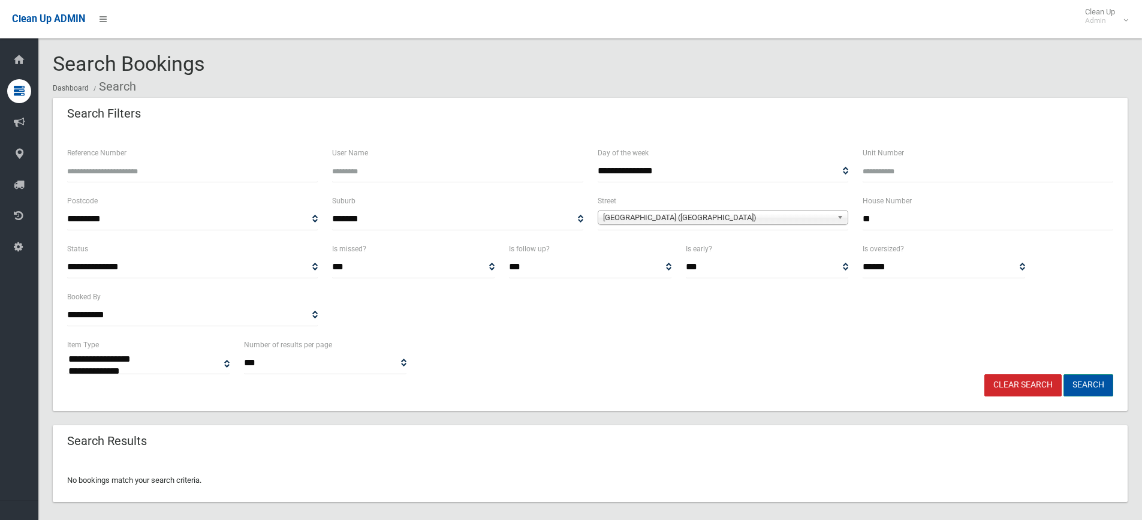
click at [1101, 389] on button "Search" at bounding box center [1088, 385] width 50 height 22
select select
click at [417, 460] on div "No bookings match your search criteria." at bounding box center [590, 480] width 1075 height 43
click at [427, 481] on div "No bookings match your search criteria." at bounding box center [590, 480] width 1075 height 43
